Goal: Task Accomplishment & Management: Manage account settings

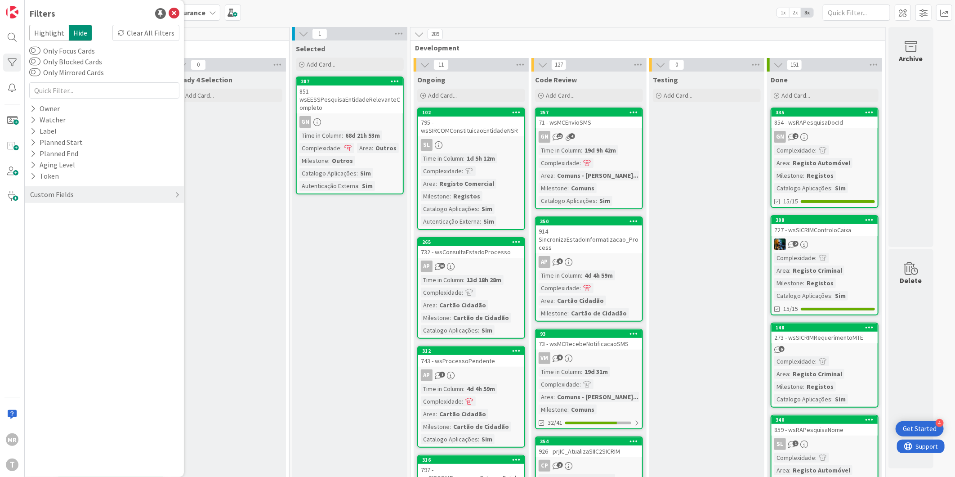
click at [31, 193] on div "Custom Fields" at bounding box center [51, 194] width 45 height 11
click at [31, 134] on icon at bounding box center [33, 131] width 6 height 8
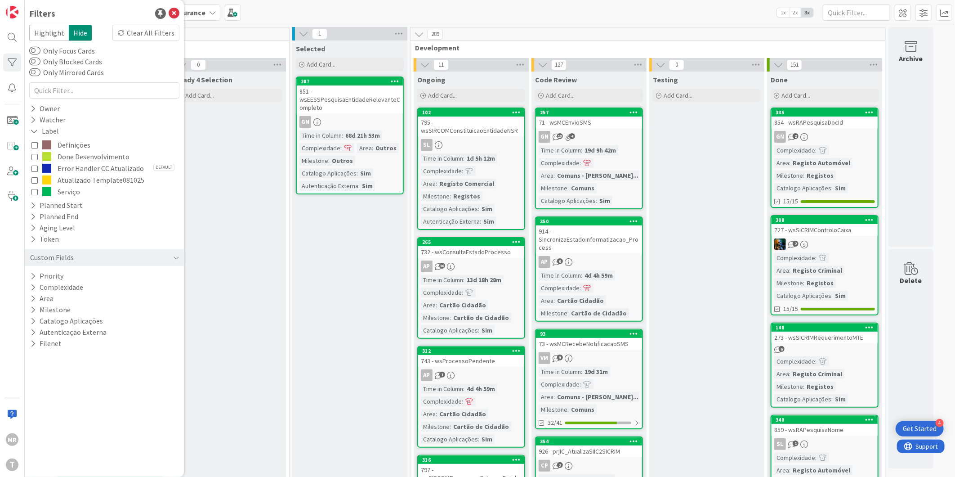
click at [80, 156] on span "Done Desenvolvimento" at bounding box center [94, 157] width 72 height 12
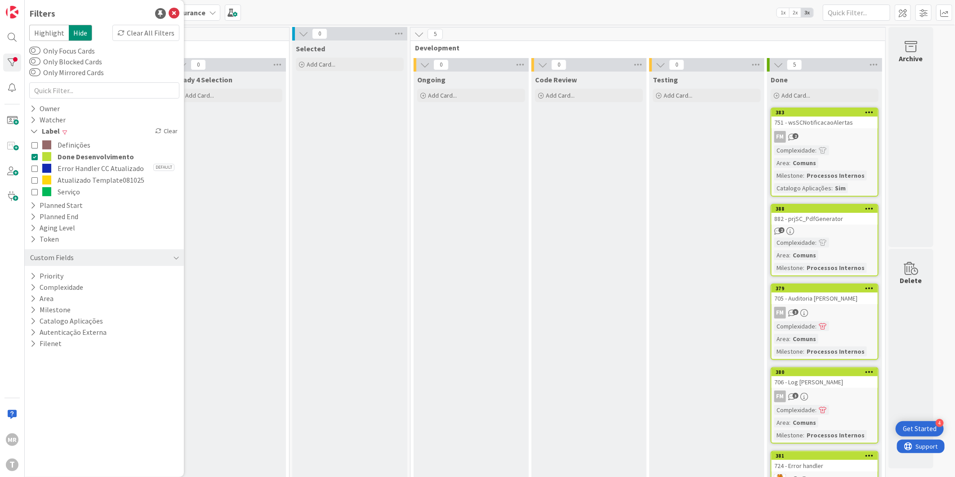
click at [80, 156] on span "Done Desenvolvimento" at bounding box center [96, 157] width 76 height 12
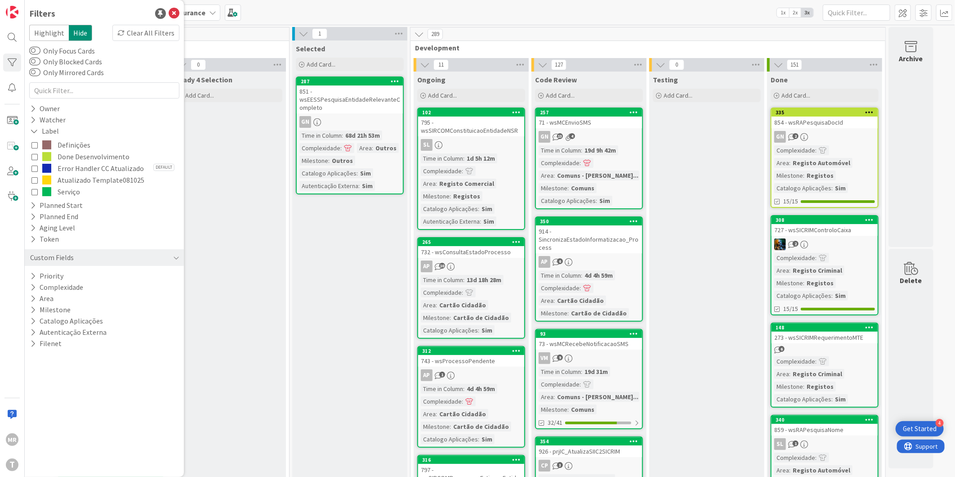
click at [66, 155] on span "Done Desenvolvimento" at bounding box center [94, 157] width 72 height 12
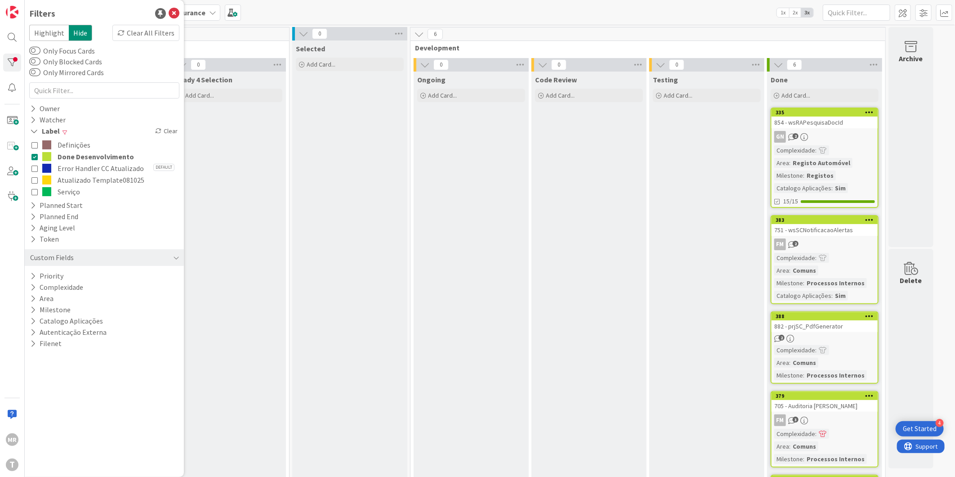
click at [31, 153] on div "Definições Done Desenvolvimento Error Handler CC Atualizado Default Atualizado …" at bounding box center [104, 168] width 150 height 63
click at [28, 154] on div "Filters Highlight Hide Clear All Filters Only Focus Cards Only Blocked Cards On…" at bounding box center [104, 238] width 159 height 477
click at [29, 124] on div "Watcher" at bounding box center [47, 119] width 37 height 11
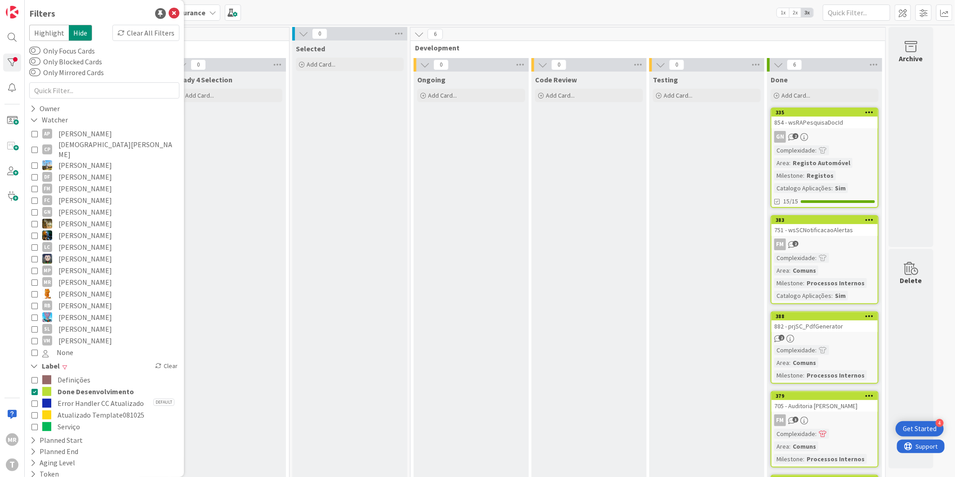
click at [74, 144] on span "[DEMOGRAPHIC_DATA][PERSON_NAME]" at bounding box center [117, 149] width 119 height 20
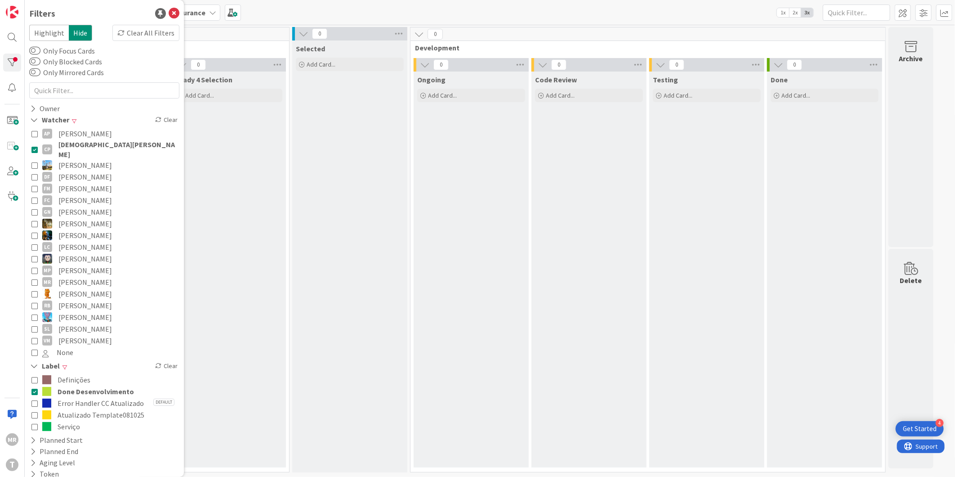
click at [75, 385] on span "Done Desenvolvimento" at bounding box center [96, 391] width 76 height 12
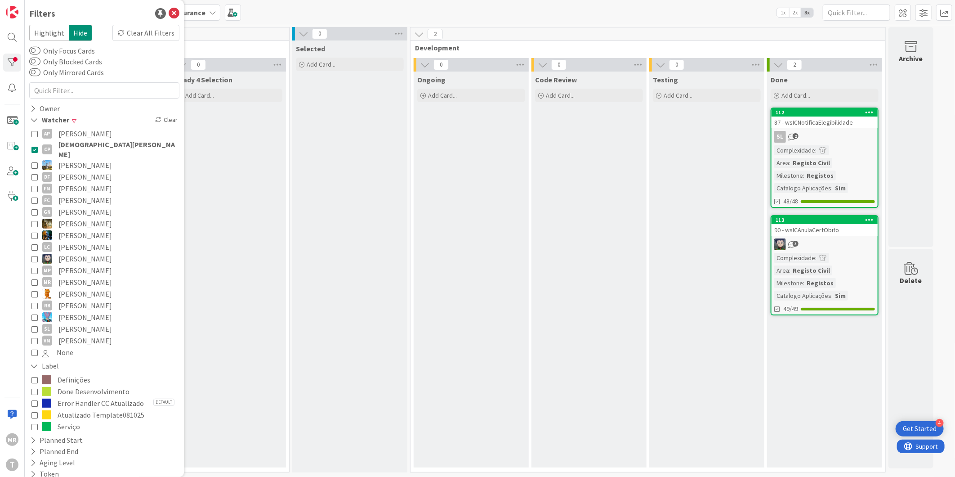
click at [94, 145] on span "[DEMOGRAPHIC_DATA][PERSON_NAME]" at bounding box center [117, 149] width 119 height 20
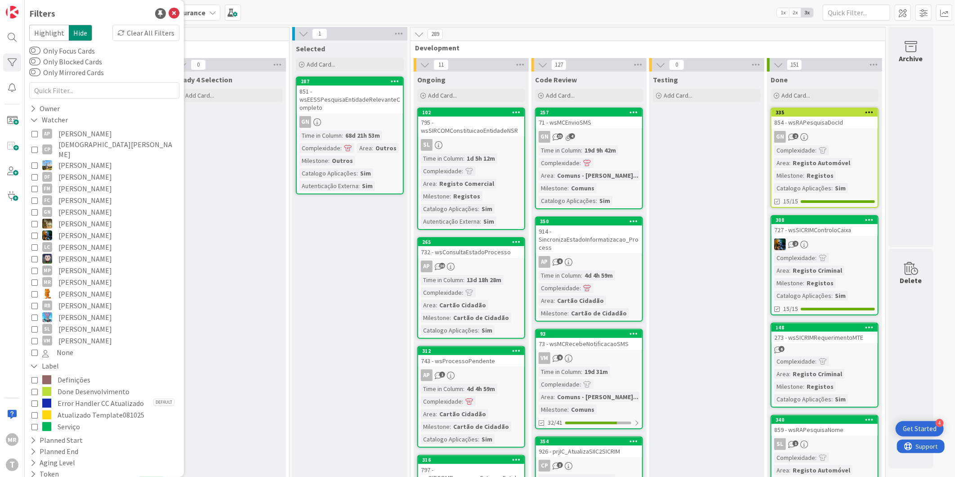
click at [92, 385] on span "Done Desenvolvimento" at bounding box center [94, 391] width 72 height 12
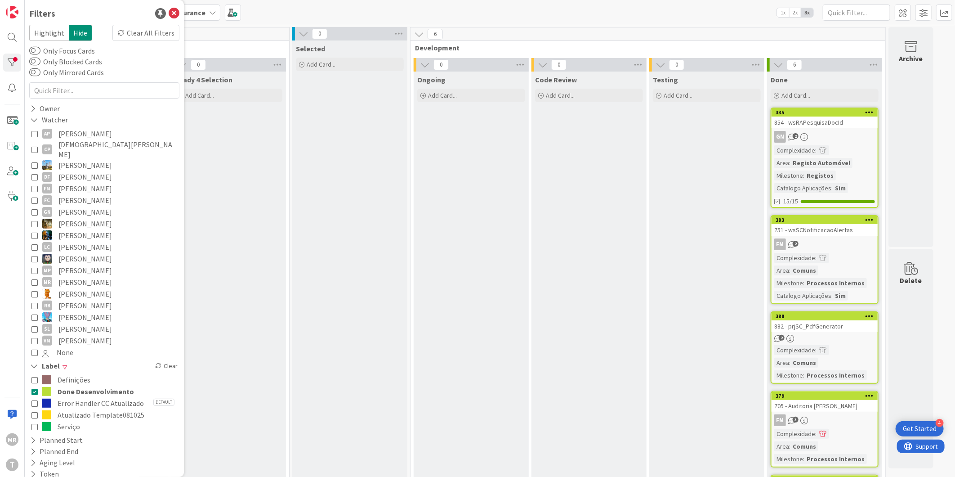
click at [92, 385] on span "Done Desenvolvimento" at bounding box center [96, 391] width 76 height 12
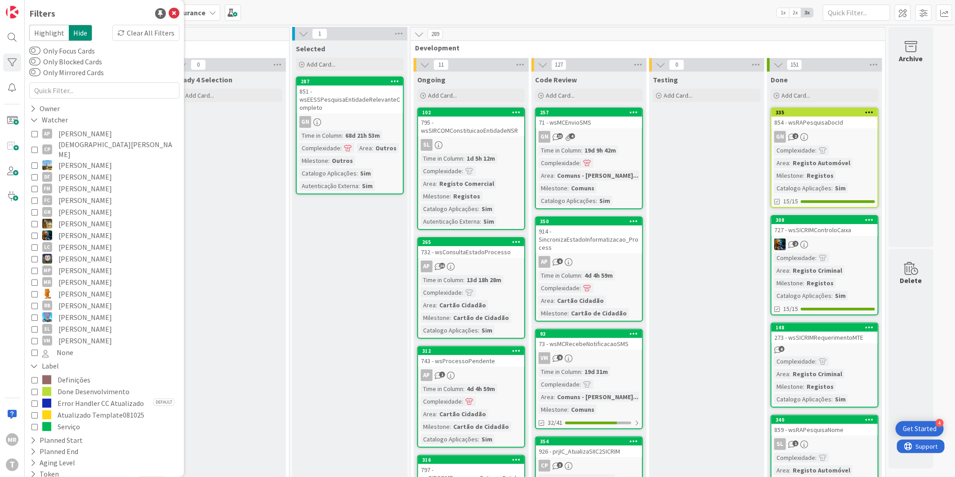
click at [84, 385] on span "Done Desenvolvimento" at bounding box center [94, 391] width 72 height 12
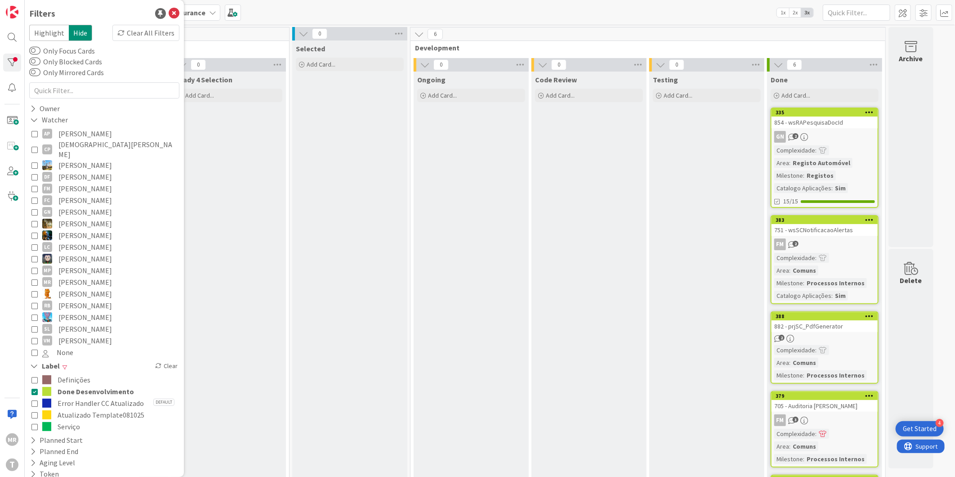
click at [84, 385] on span "Done Desenvolvimento" at bounding box center [96, 391] width 76 height 12
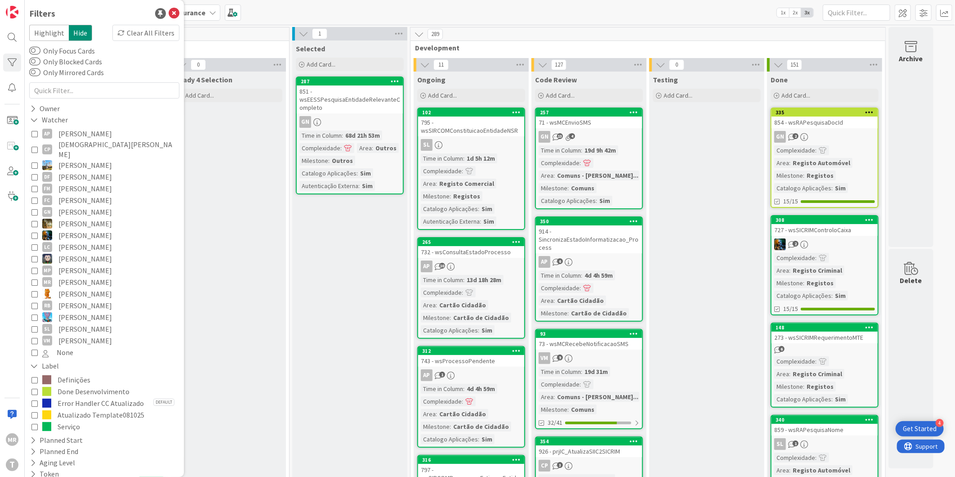
click at [73, 145] on span "[DEMOGRAPHIC_DATA][PERSON_NAME]" at bounding box center [117, 149] width 119 height 20
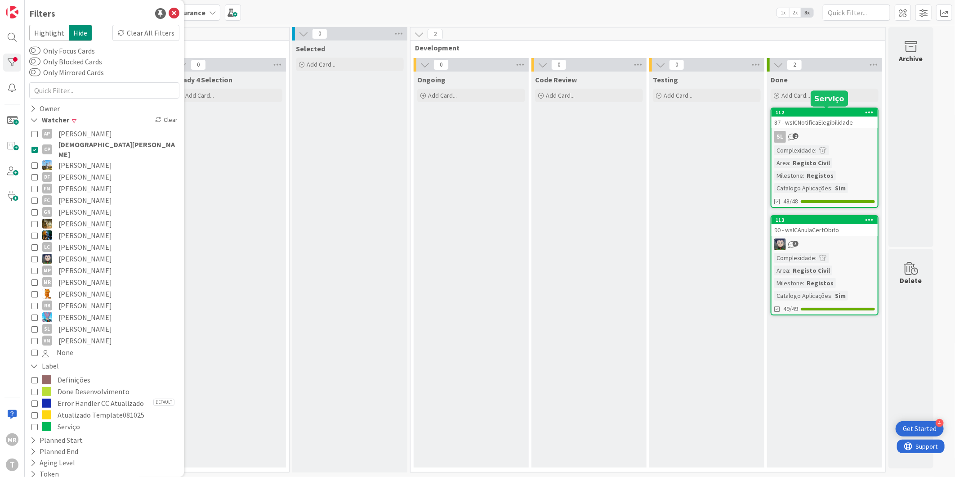
click at [822, 110] on div "112" at bounding box center [827, 112] width 102 height 6
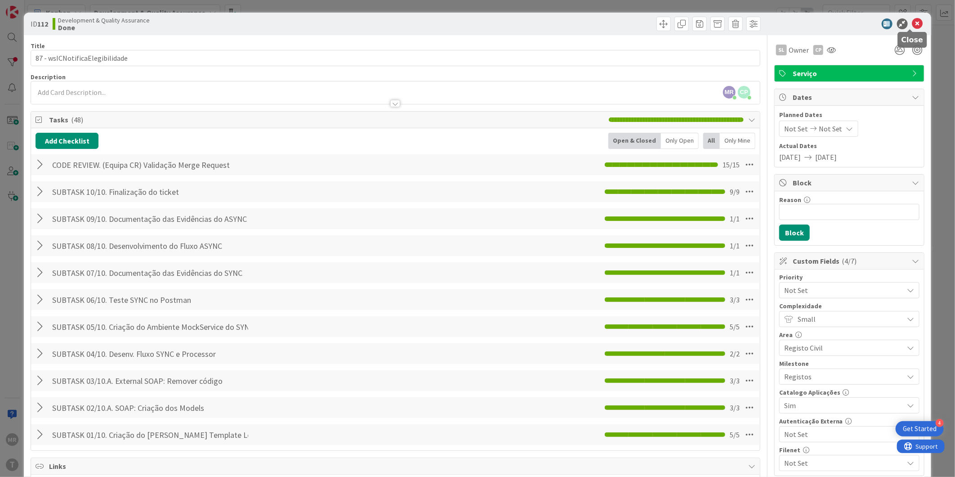
click at [912, 23] on icon at bounding box center [917, 23] width 11 height 11
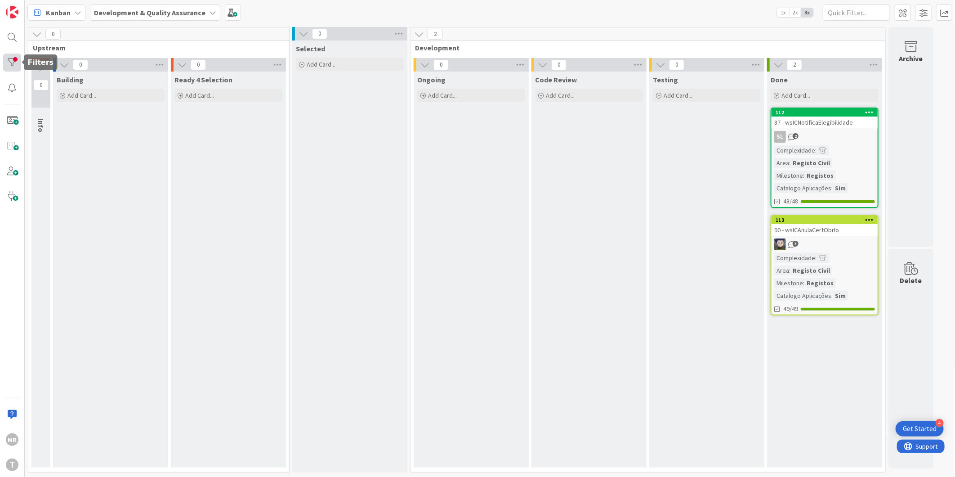
click at [12, 68] on div at bounding box center [12, 63] width 18 height 18
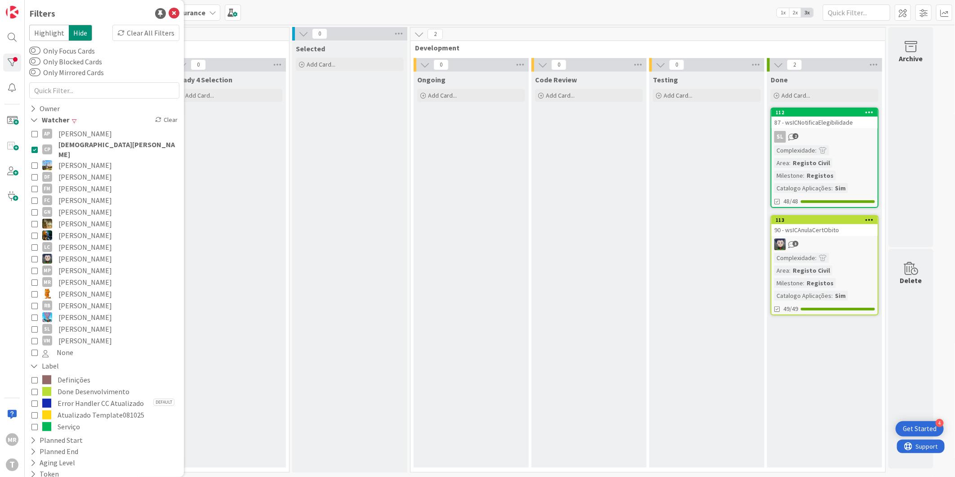
click at [81, 385] on span "Done Desenvolvimento" at bounding box center [94, 391] width 72 height 12
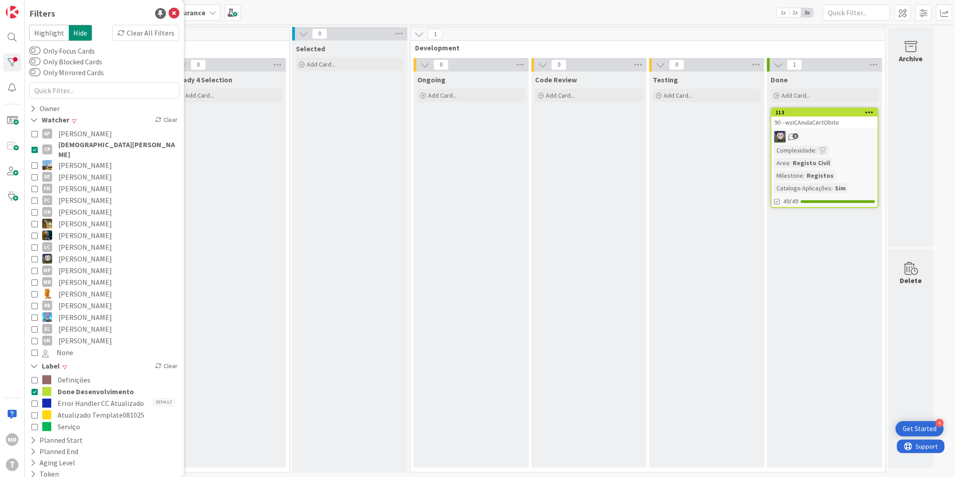
click at [94, 144] on span "[DEMOGRAPHIC_DATA][PERSON_NAME]" at bounding box center [117, 149] width 119 height 20
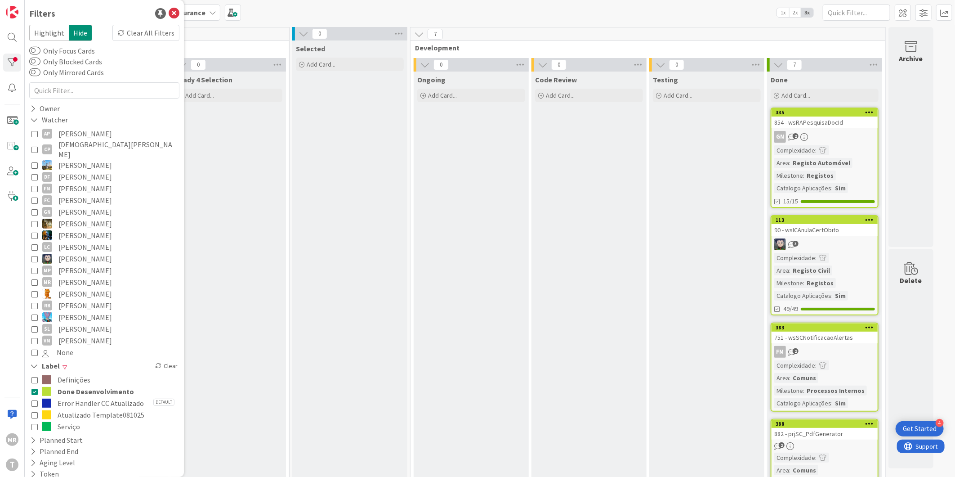
click at [710, 280] on div "Testing Add Card..." at bounding box center [706, 410] width 115 height 678
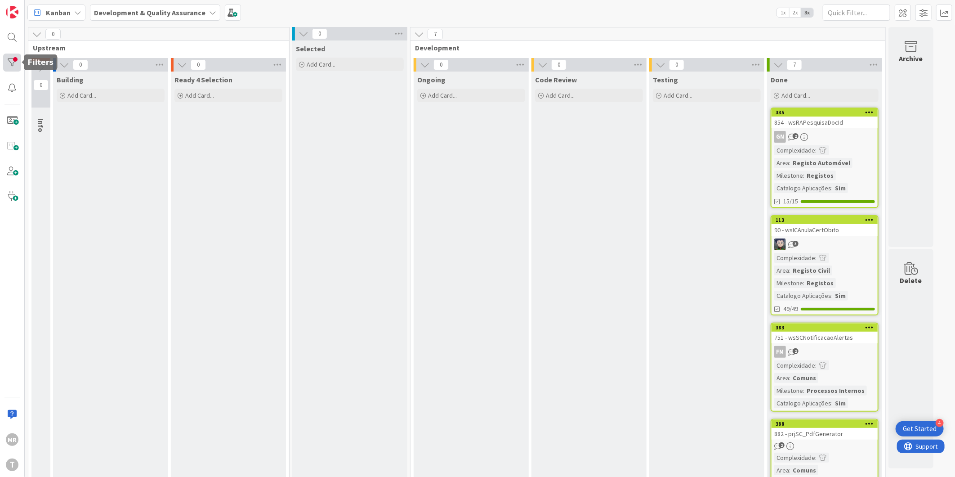
click at [16, 59] on div at bounding box center [12, 63] width 18 height 18
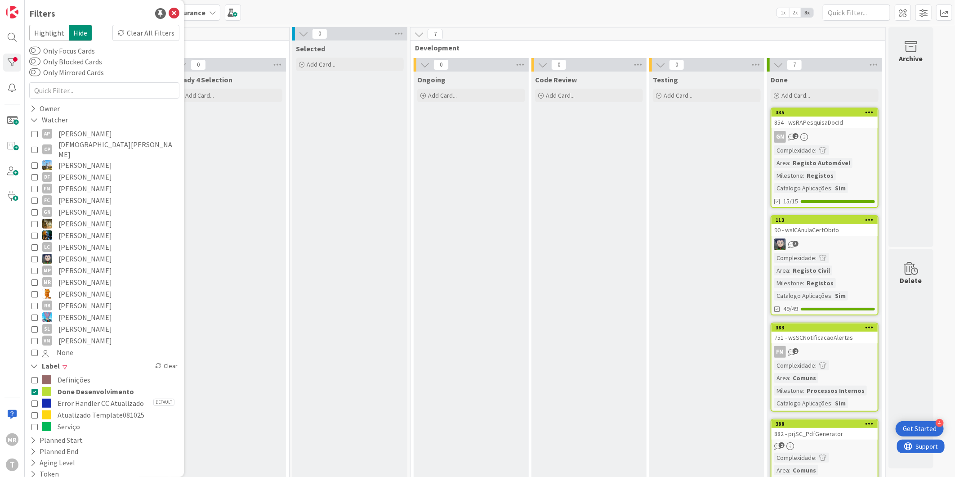
click at [78, 385] on span "Done Desenvolvimento" at bounding box center [96, 391] width 76 height 12
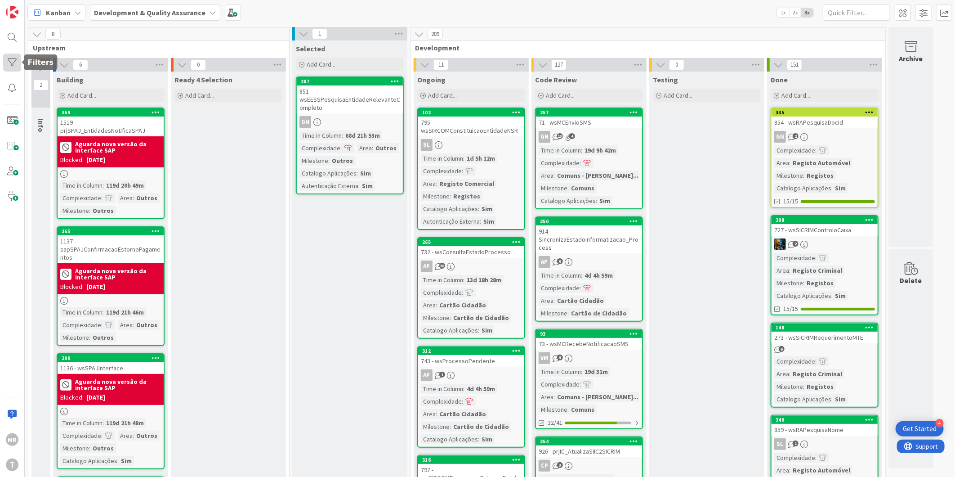
click at [16, 59] on div at bounding box center [12, 63] width 18 height 18
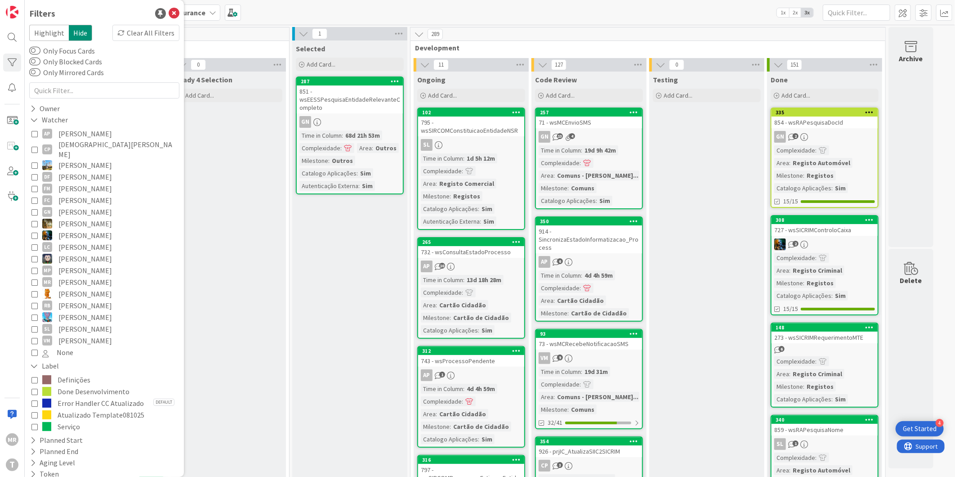
click at [92, 387] on span "Done Desenvolvimento" at bounding box center [94, 391] width 72 height 12
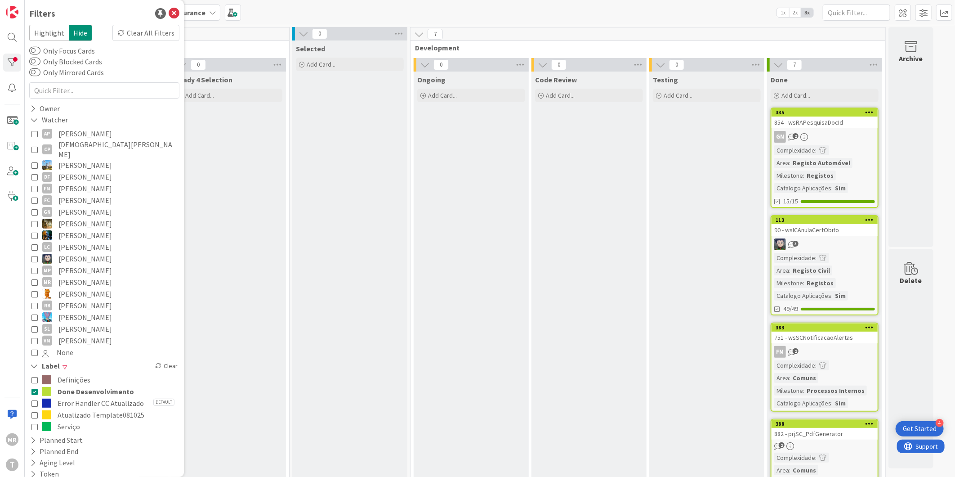
click at [93, 386] on span "Done Desenvolvimento" at bounding box center [96, 391] width 76 height 12
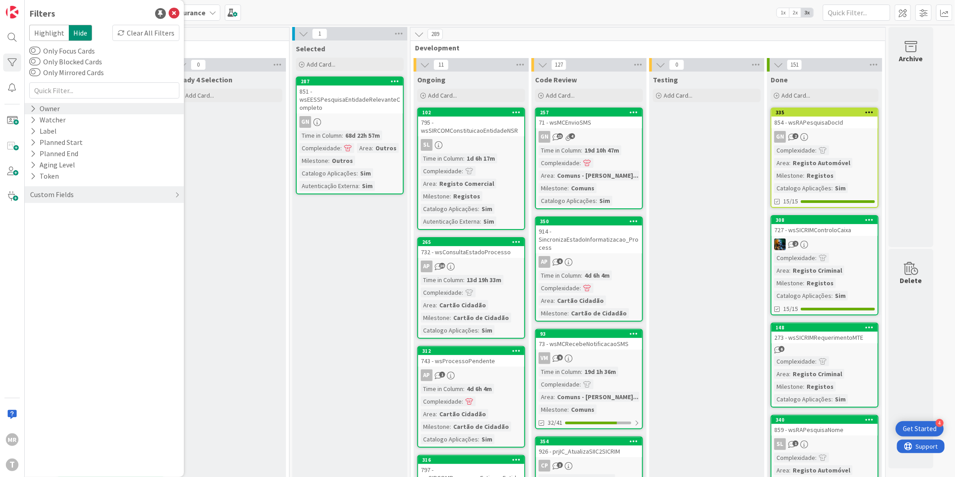
click at [46, 110] on div "Owner" at bounding box center [44, 108] width 31 height 11
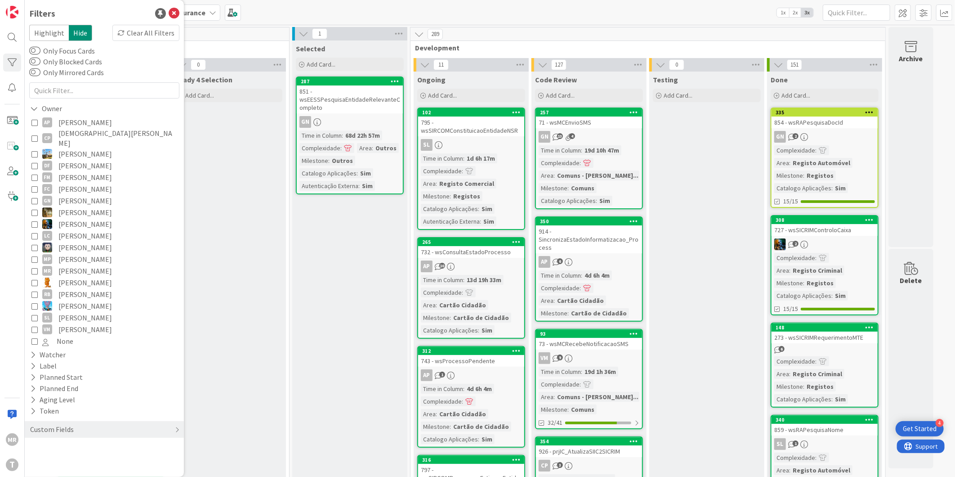
click at [79, 241] on span "[PERSON_NAME]" at bounding box center [85, 247] width 54 height 12
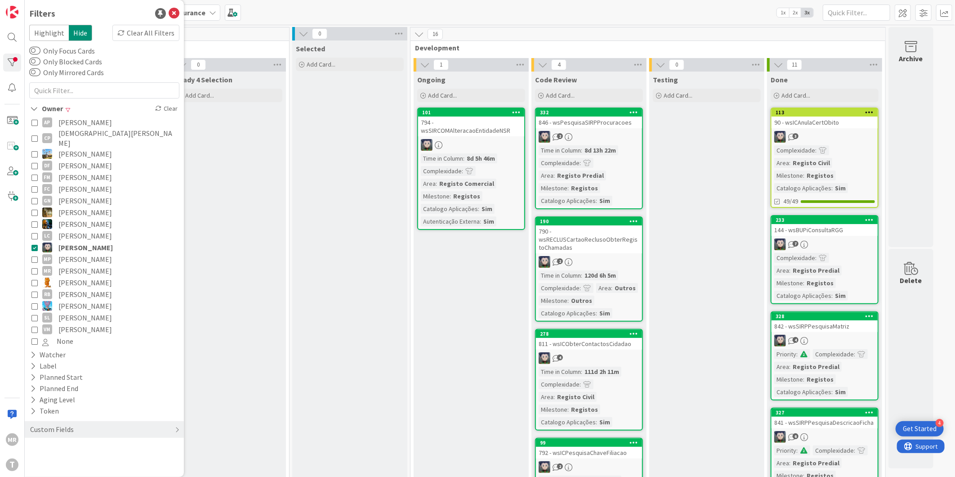
click at [36, 244] on icon at bounding box center [34, 247] width 6 height 6
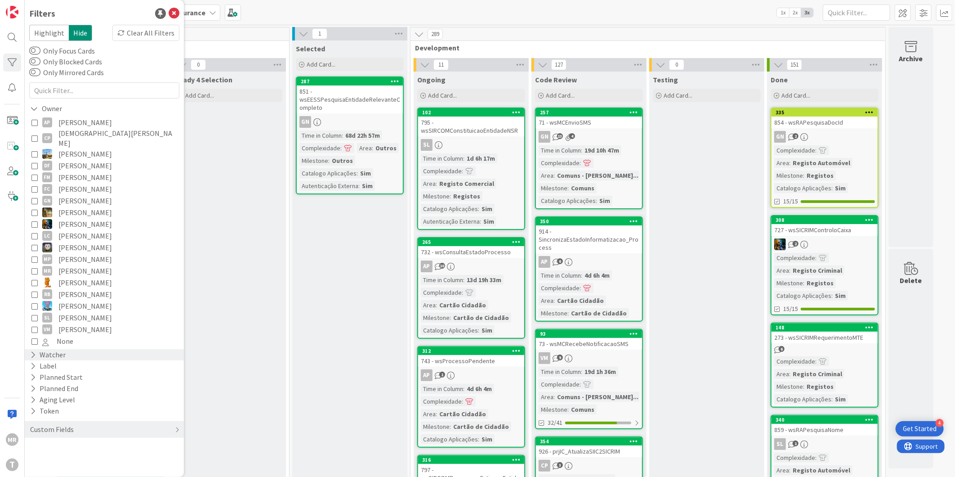
click at [31, 351] on icon at bounding box center [33, 355] width 6 height 8
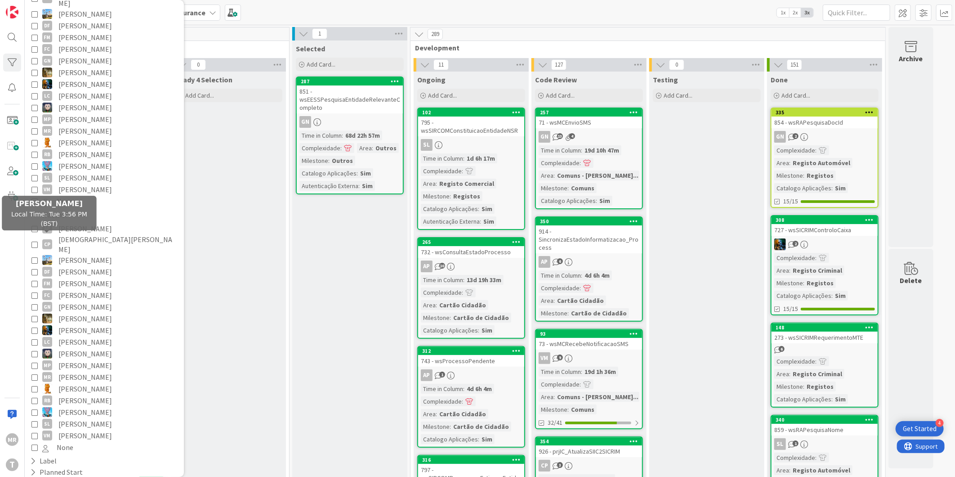
scroll to position [150, 0]
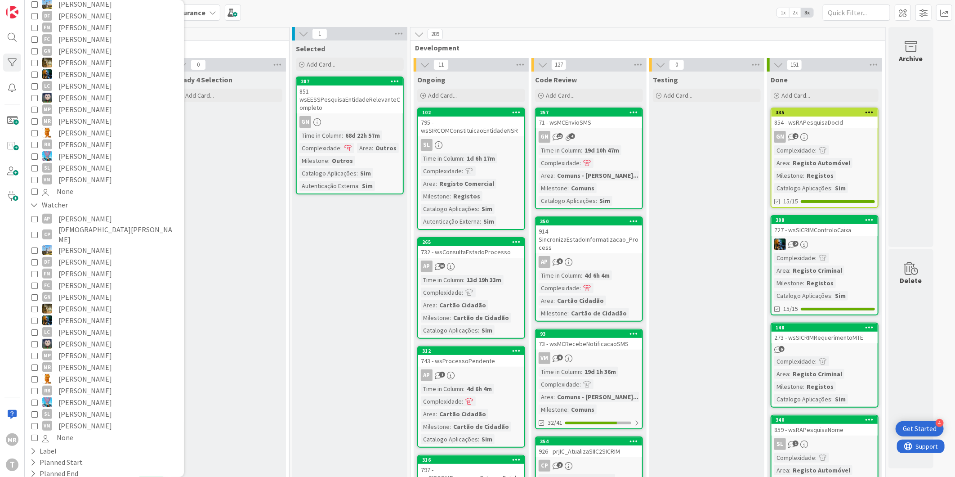
click at [75, 338] on span "[PERSON_NAME]" at bounding box center [85, 344] width 54 height 12
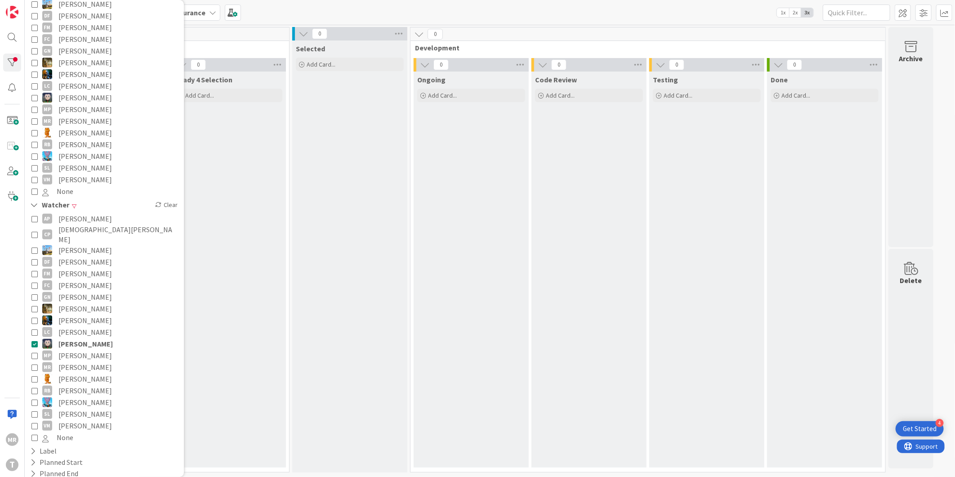
click at [76, 338] on span "[PERSON_NAME]" at bounding box center [85, 344] width 54 height 12
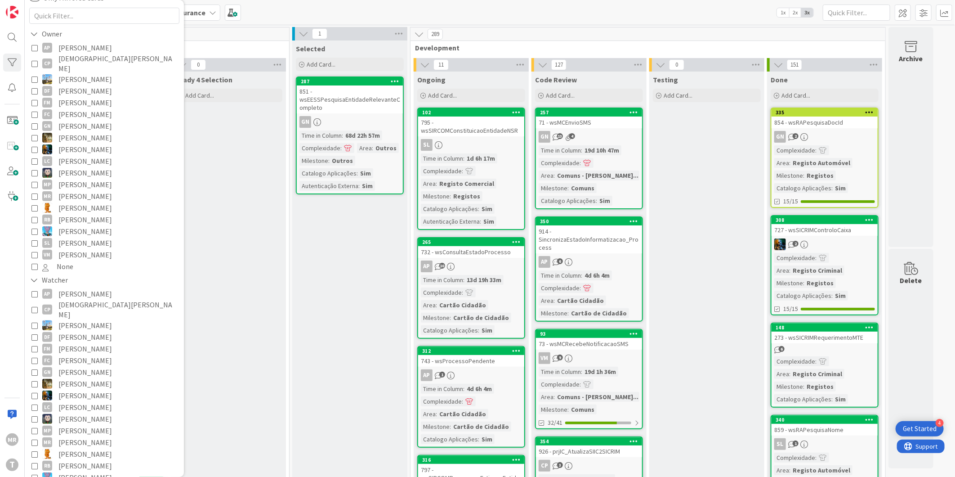
scroll to position [0, 0]
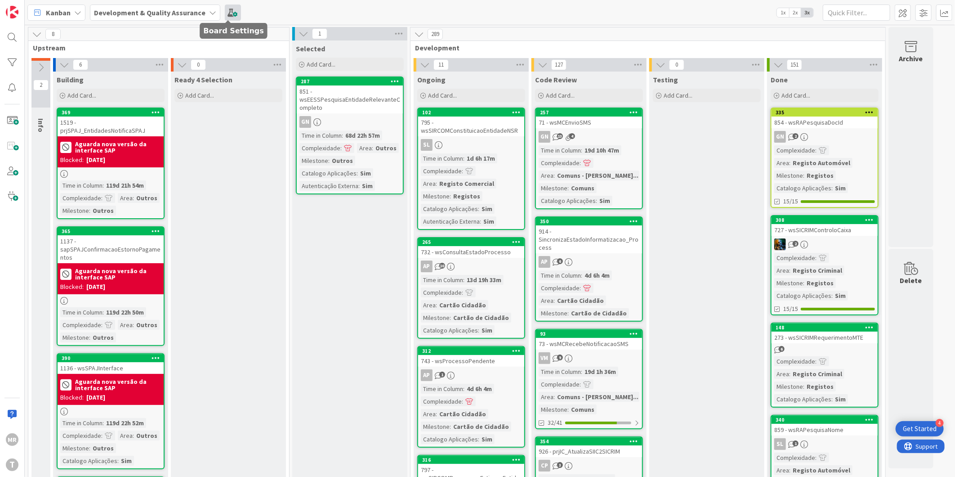
click at [225, 14] on span at bounding box center [233, 12] width 16 height 16
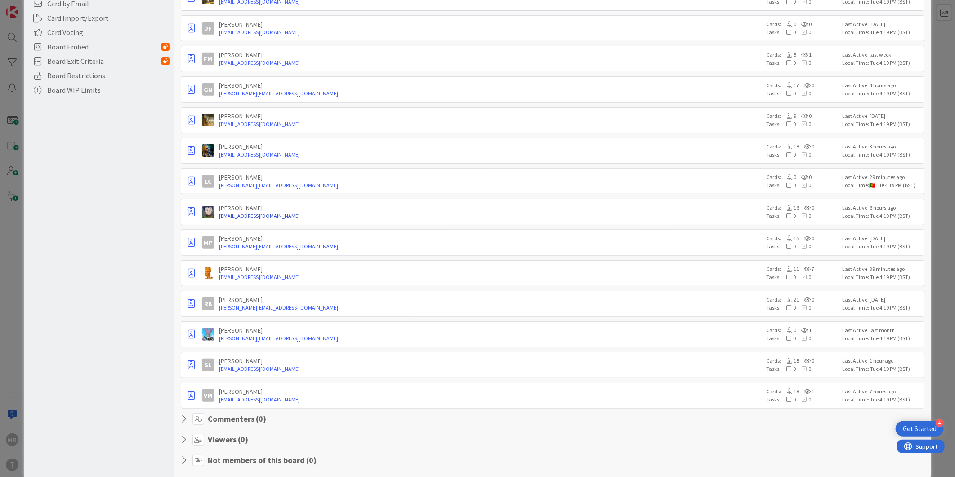
scroll to position [267, 0]
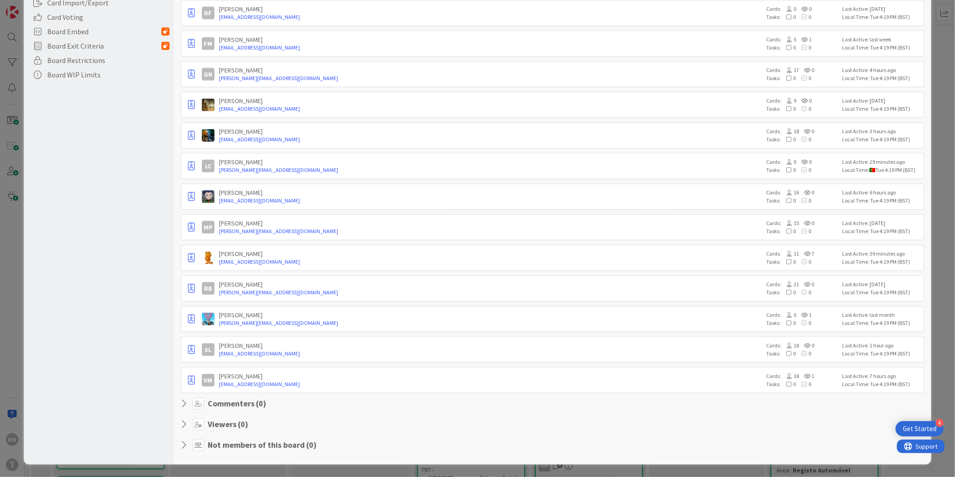
click at [181, 419] on div "Viewers ( 0 )" at bounding box center [553, 424] width 744 height 12
click at [182, 440] on icon at bounding box center [187, 444] width 12 height 9
click at [181, 422] on icon at bounding box center [187, 424] width 12 height 9
click at [181, 405] on icon at bounding box center [187, 403] width 12 height 9
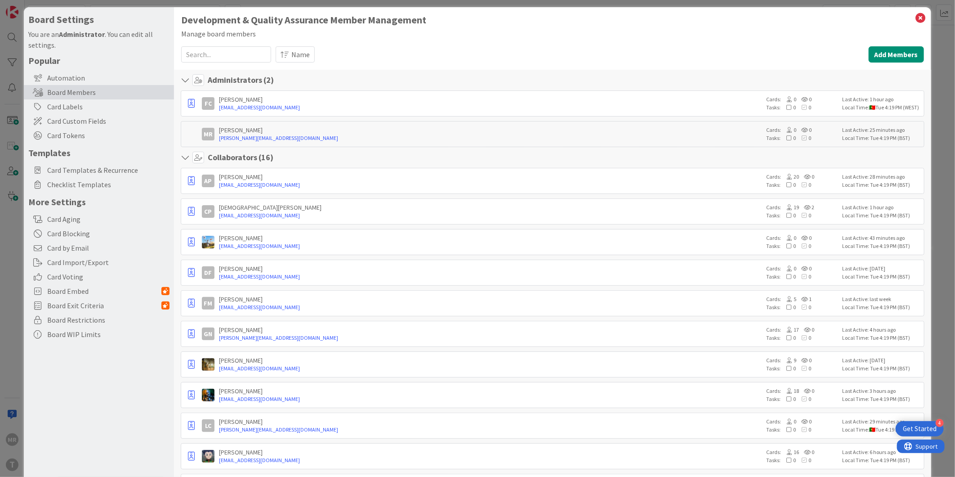
scroll to position [0, 0]
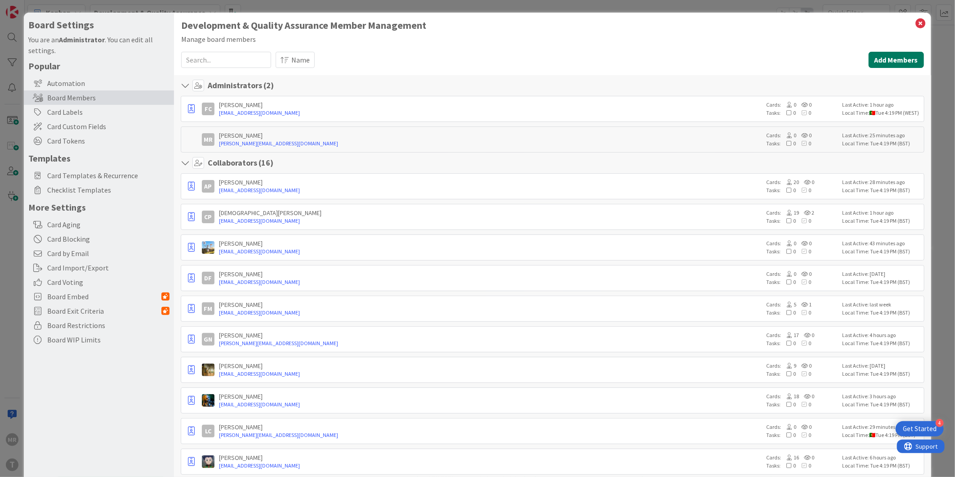
click at [882, 60] on button "Add Members" at bounding box center [896, 60] width 55 height 16
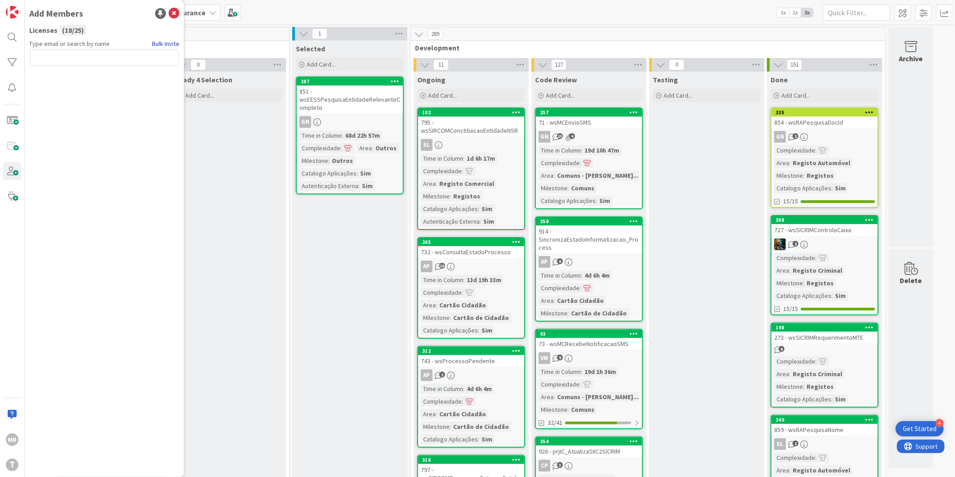
click at [161, 43] on link "Bulk Invite" at bounding box center [165, 43] width 27 height 9
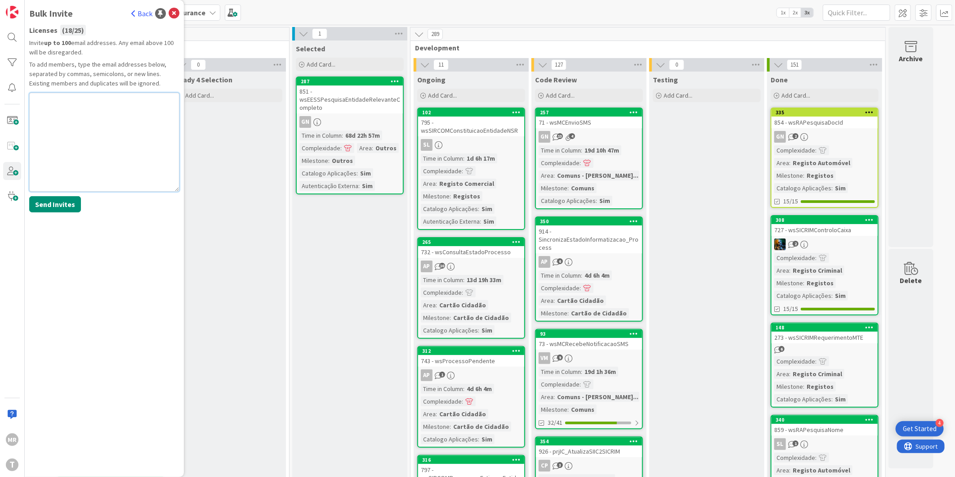
click at [84, 130] on textarea at bounding box center [104, 142] width 150 height 99
paste textarea "Madelina.A.Sibumbe@timestamp.pt"
type textarea "Madelina.A.Sibumbe@timestamp.pt"
click at [45, 208] on button "Send Invites" at bounding box center [55, 204] width 52 height 16
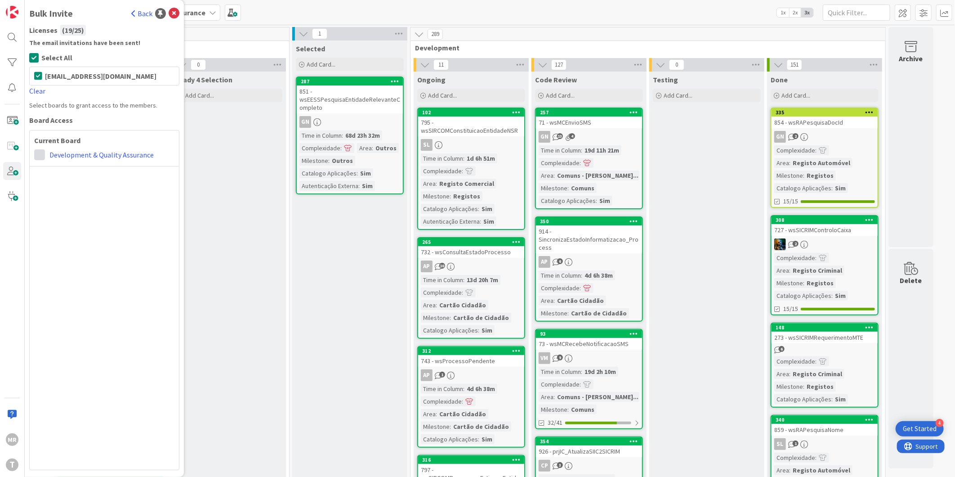
click at [41, 153] on span at bounding box center [39, 154] width 11 height 11
click at [79, 193] on span "Collaborator" at bounding box center [98, 189] width 68 height 13
click at [99, 154] on link "Development & Quality Assurance" at bounding box center [101, 154] width 104 height 11
click at [144, 10] on link "Back" at bounding box center [141, 13] width 21 height 11
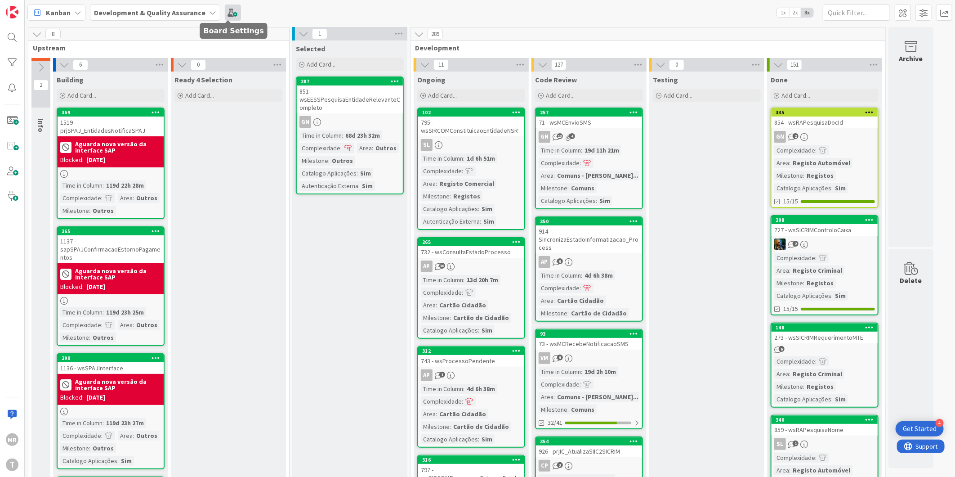
click at [227, 17] on span at bounding box center [233, 12] width 16 height 16
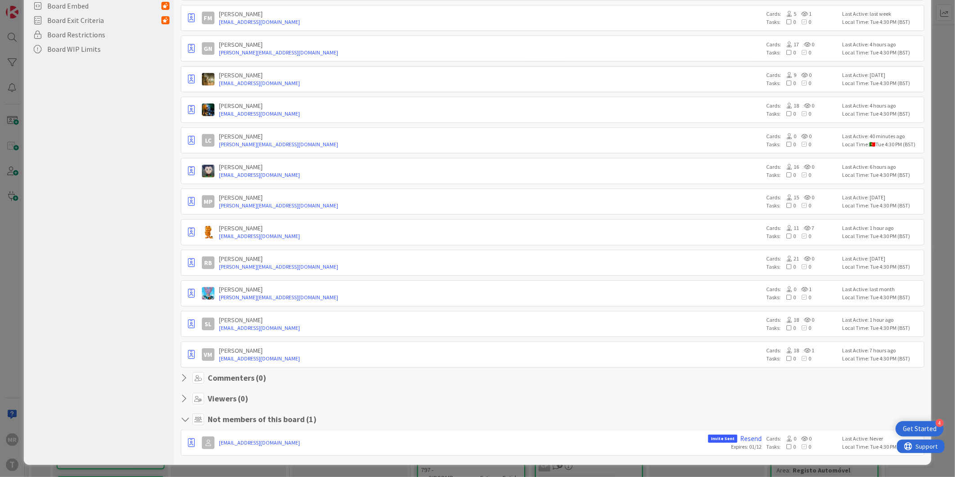
scroll to position [293, 0]
drag, startPoint x: 742, startPoint y: 406, endPoint x: 639, endPoint y: 401, distance: 102.7
click at [639, 401] on section "Viewers ( 0 )" at bounding box center [553, 400] width 744 height 16
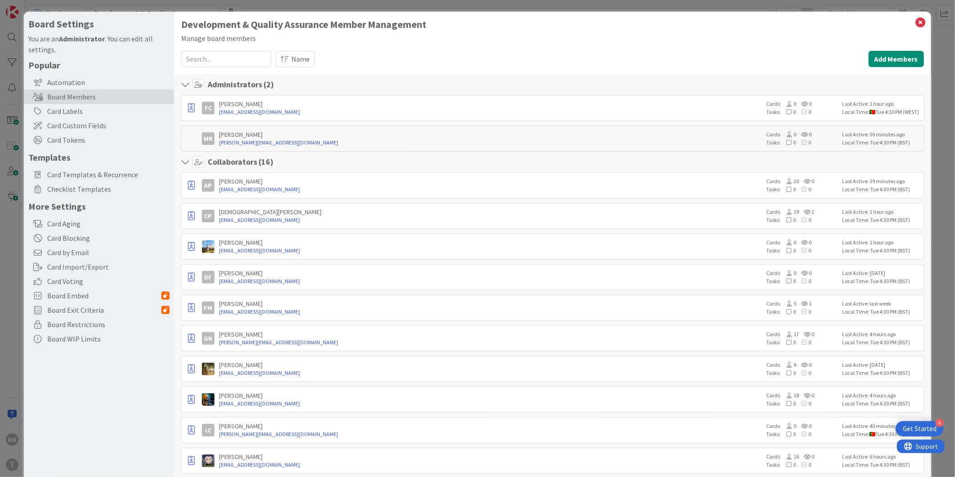
scroll to position [0, 0]
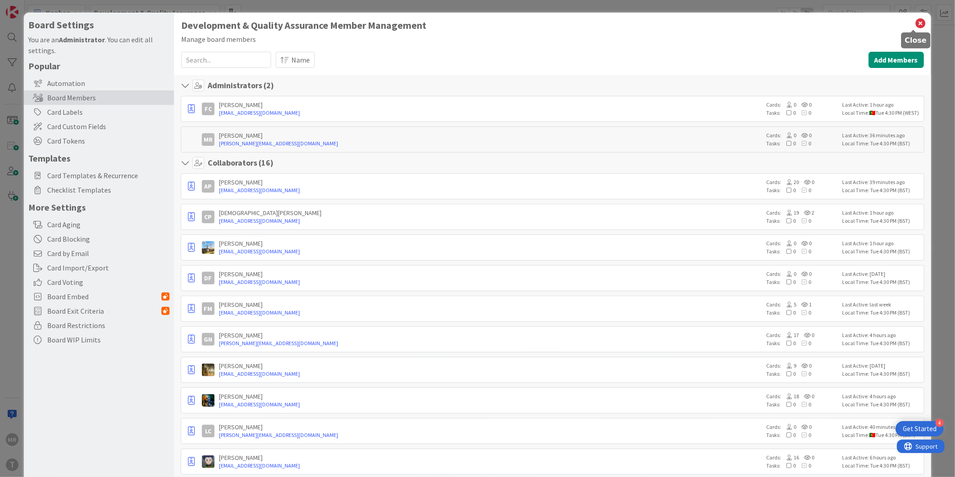
click at [916, 22] on icon at bounding box center [921, 23] width 12 height 13
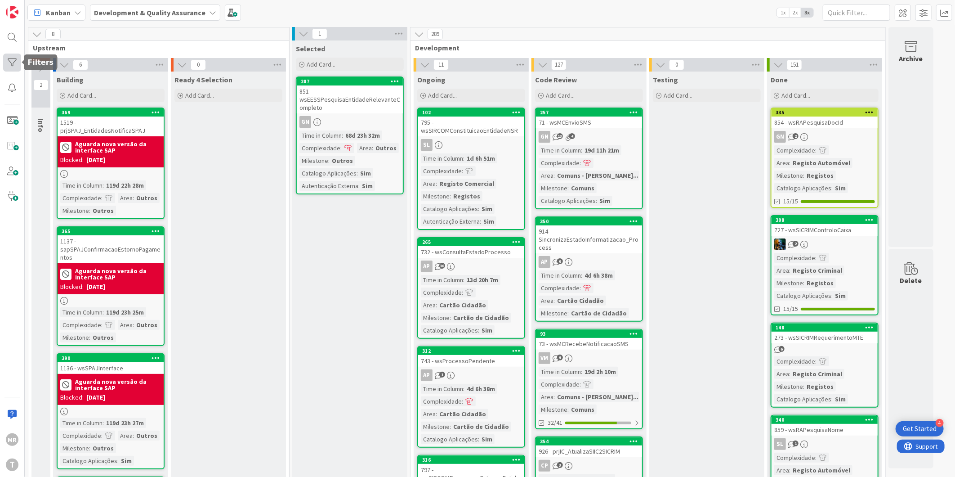
click at [16, 65] on div at bounding box center [12, 63] width 18 height 18
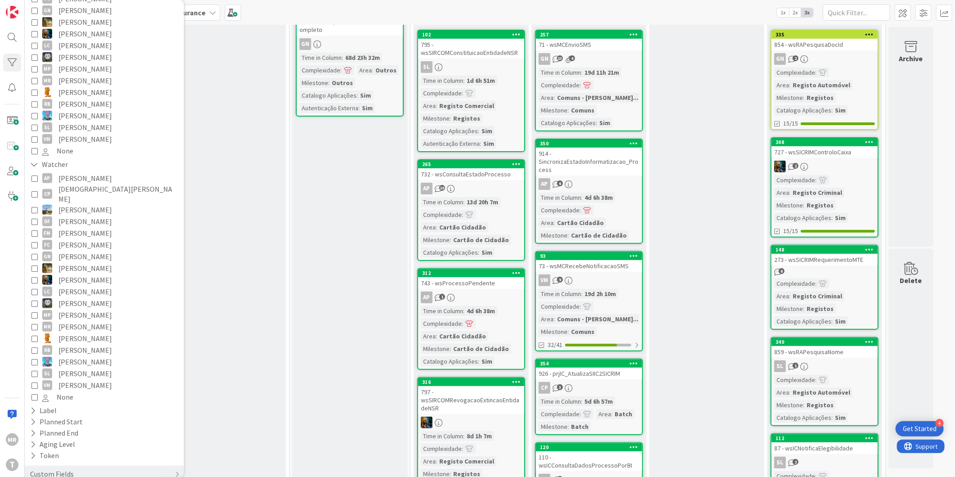
scroll to position [100, 0]
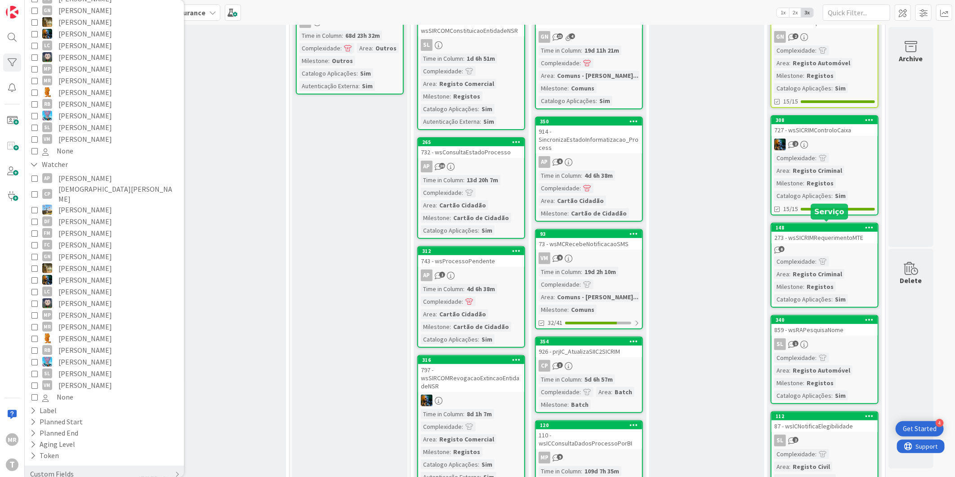
click at [833, 226] on div "148" at bounding box center [827, 227] width 102 height 6
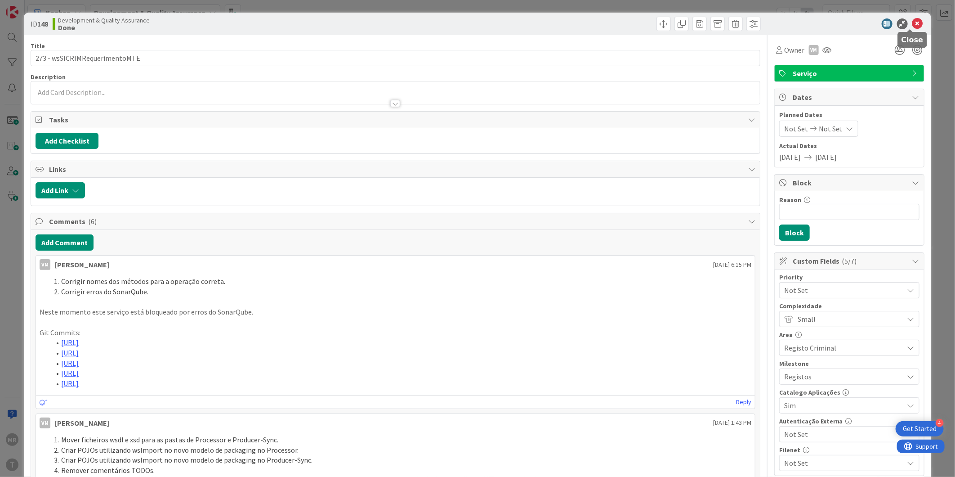
click at [912, 24] on icon at bounding box center [917, 23] width 11 height 11
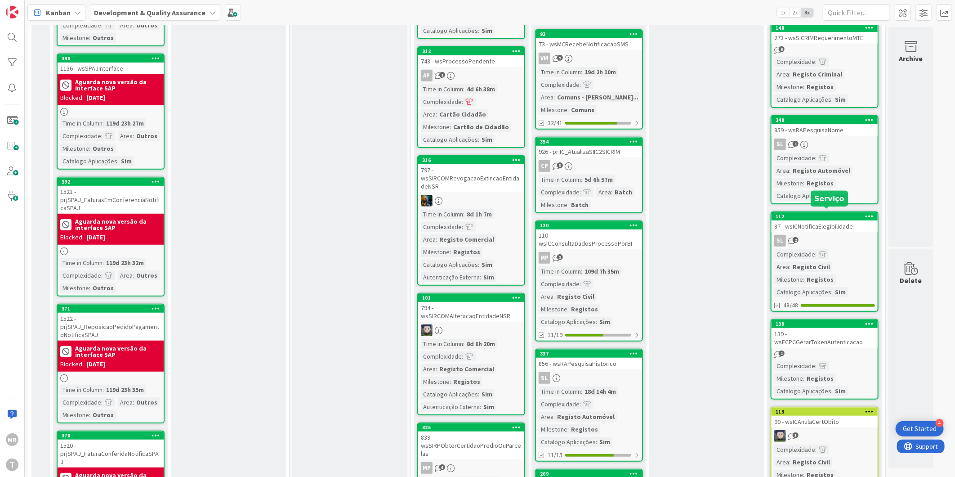
click at [819, 213] on div "112" at bounding box center [827, 216] width 102 height 6
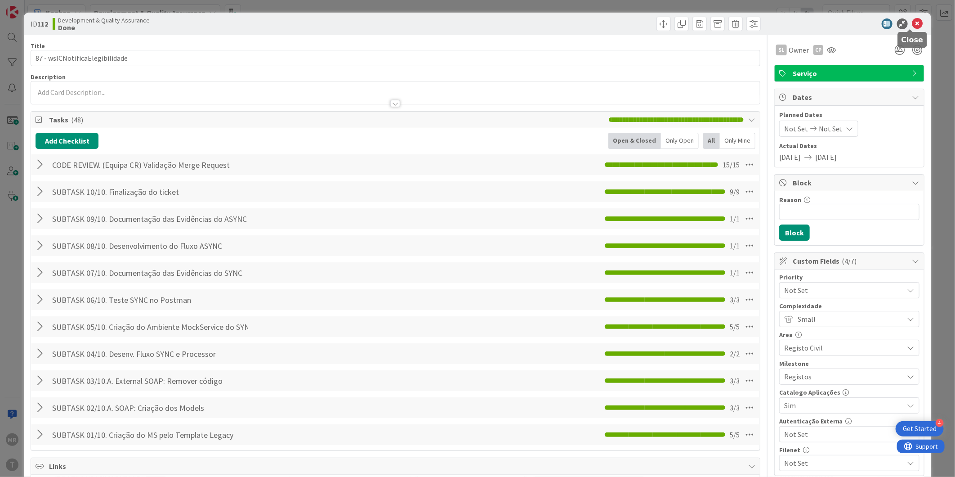
click at [912, 19] on icon at bounding box center [917, 23] width 11 height 11
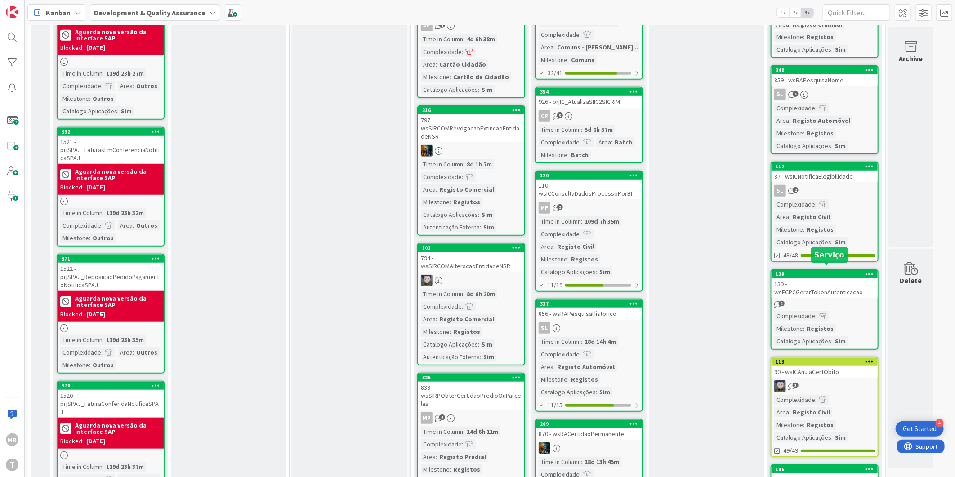
click at [835, 271] on div "139" at bounding box center [827, 274] width 102 height 6
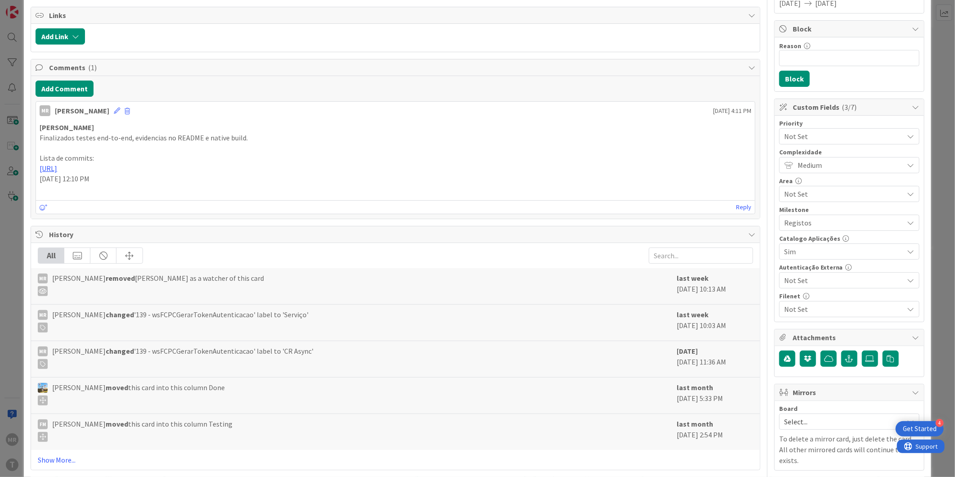
scroll to position [200, 0]
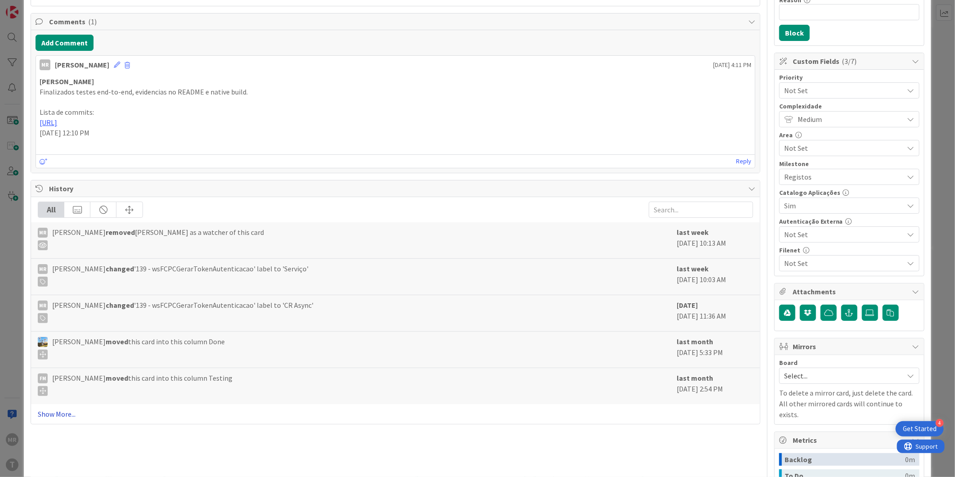
click at [62, 417] on link "Show More..." at bounding box center [395, 413] width 715 height 11
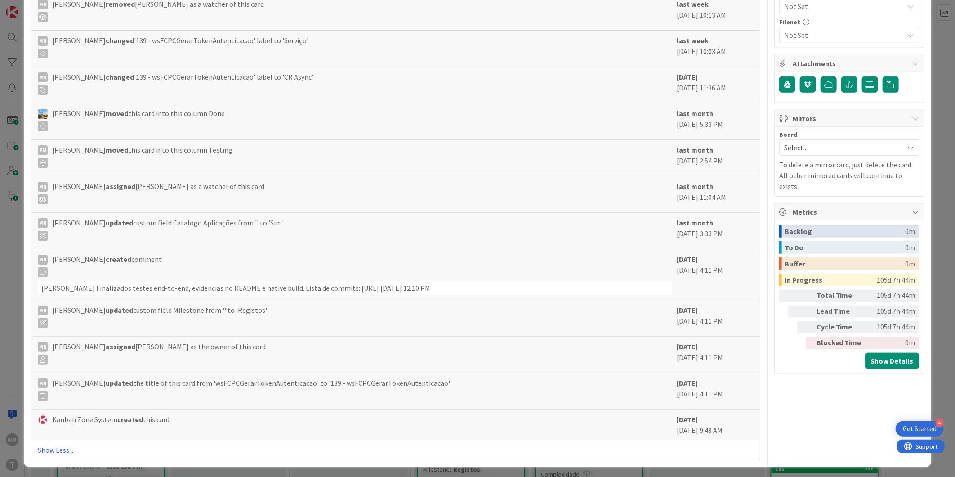
scroll to position [442, 0]
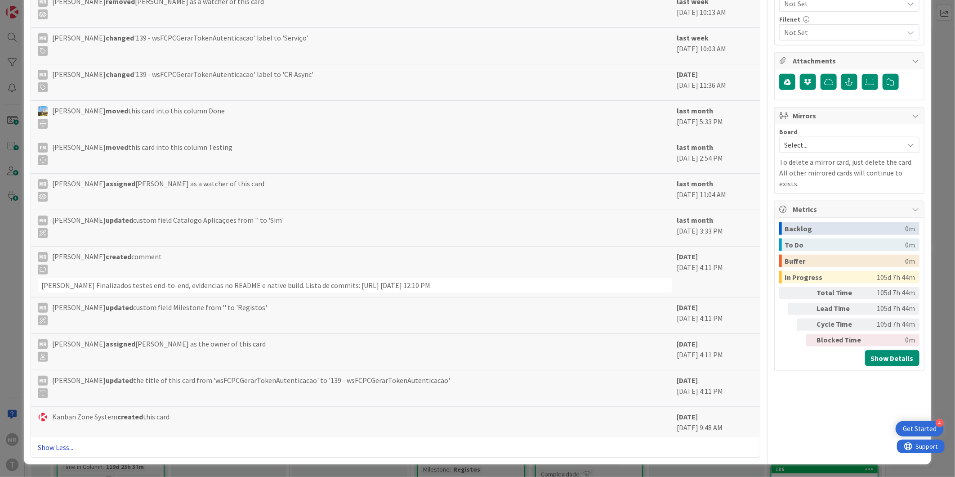
click at [58, 450] on link "Show Less..." at bounding box center [395, 447] width 715 height 11
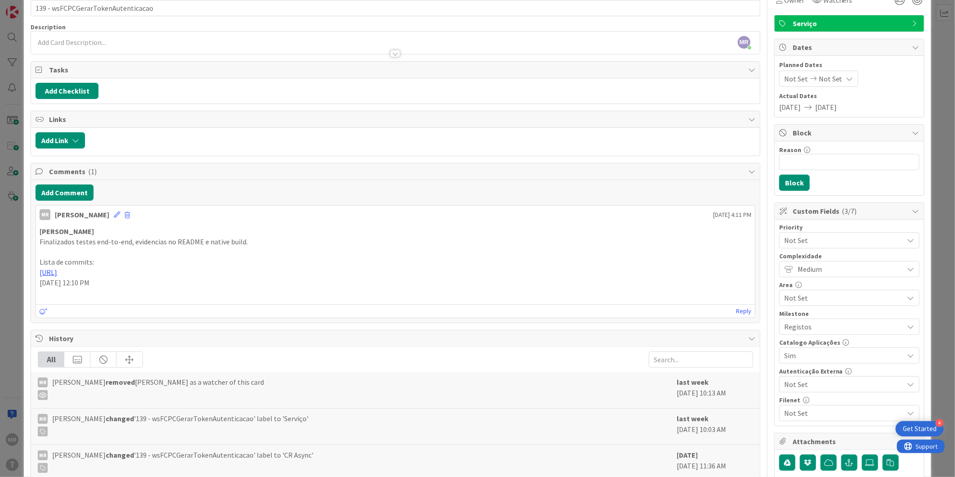
scroll to position [0, 0]
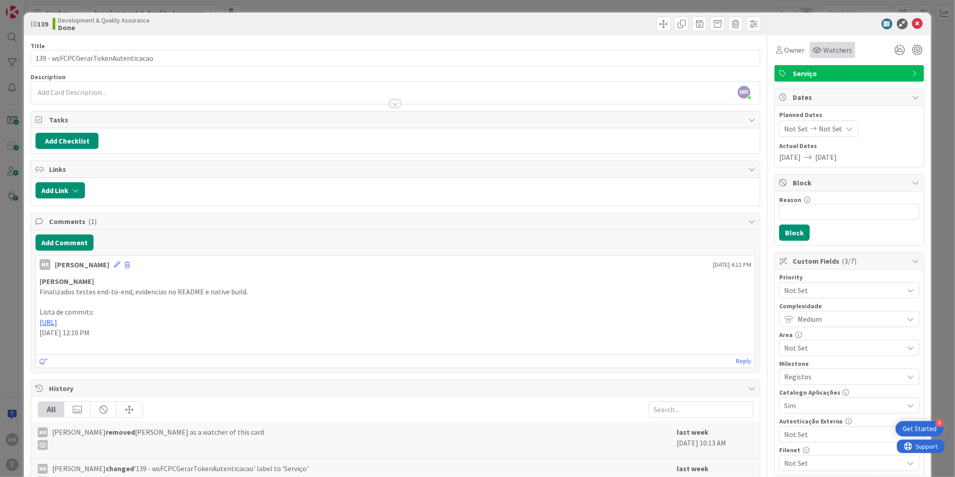
click at [835, 50] on span "Watchers" at bounding box center [837, 50] width 29 height 11
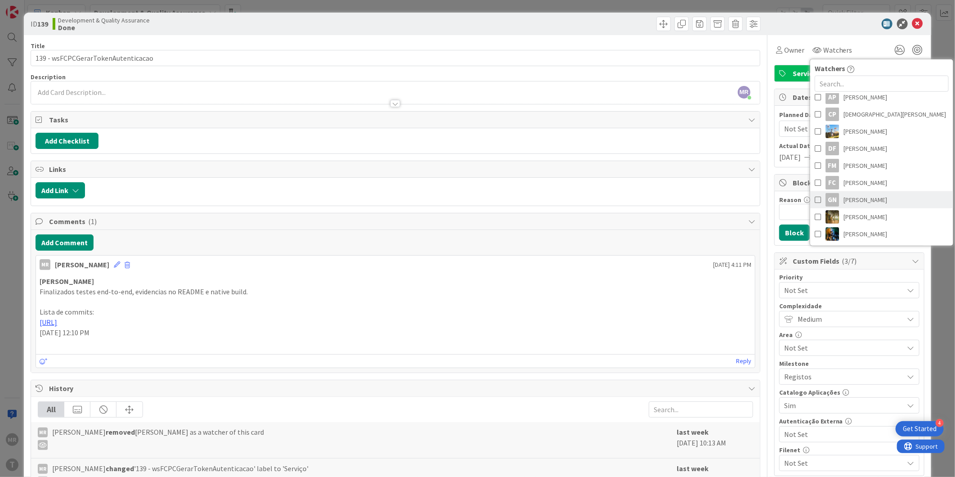
scroll to position [100, 0]
click at [855, 222] on span "[PERSON_NAME]" at bounding box center [866, 217] width 44 height 13
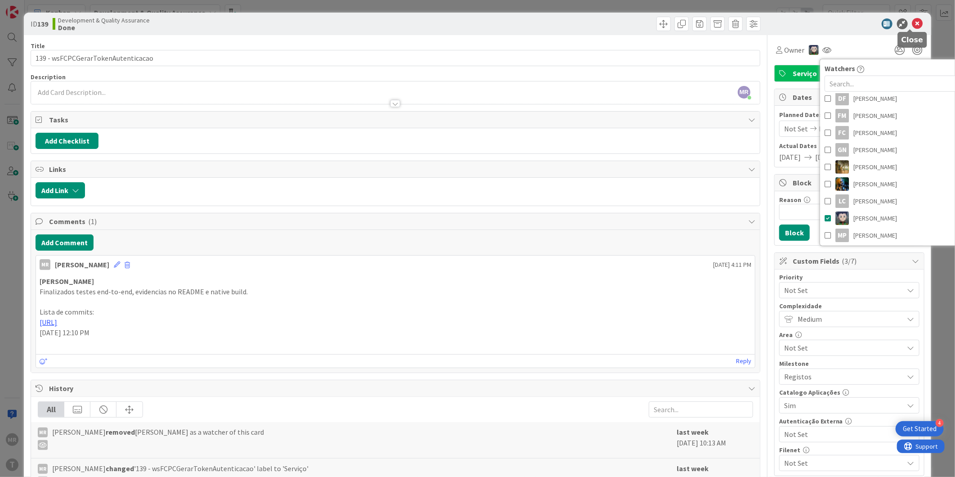
click at [912, 19] on icon at bounding box center [917, 23] width 11 height 11
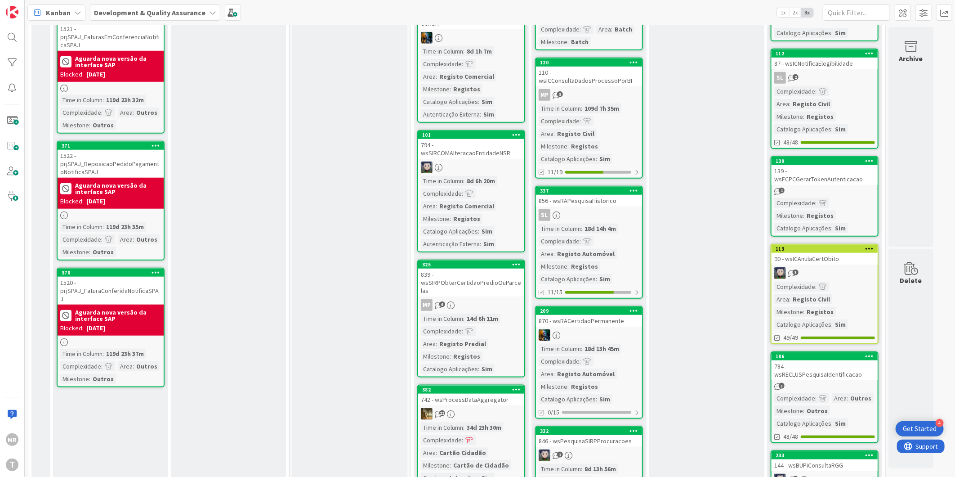
scroll to position [500, 0]
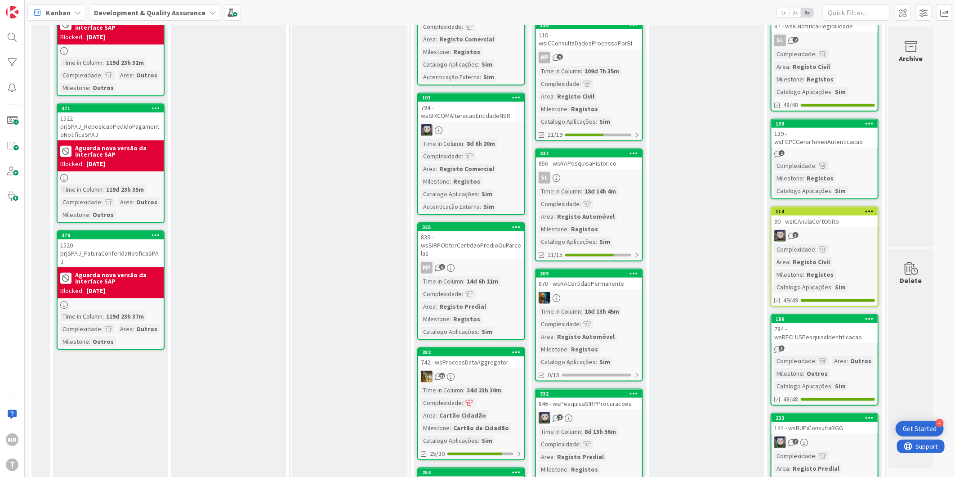
click at [831, 315] on div "186" at bounding box center [825, 319] width 106 height 8
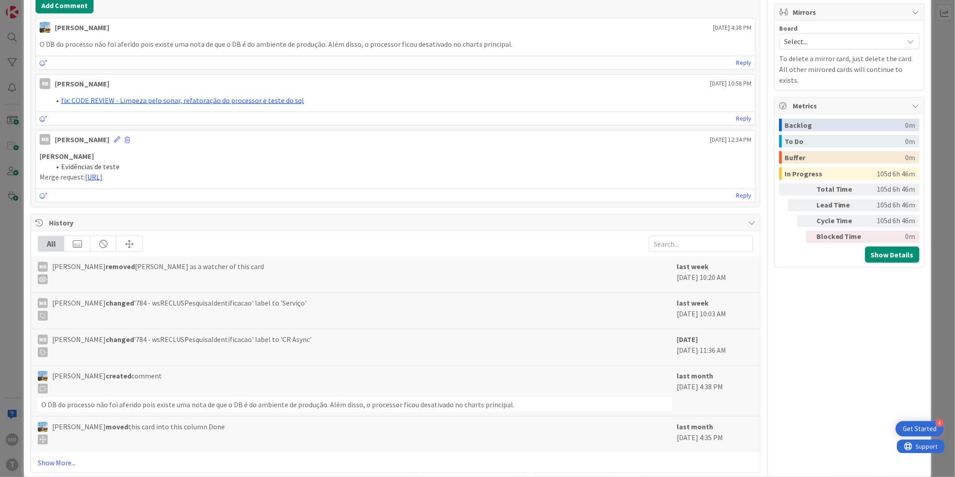
scroll to position [550, 0]
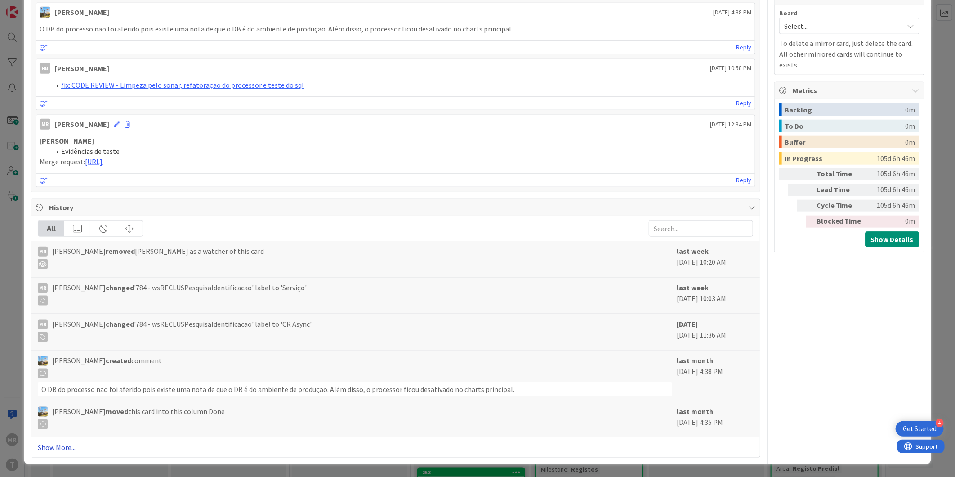
click at [44, 448] on link "Show More..." at bounding box center [395, 447] width 715 height 11
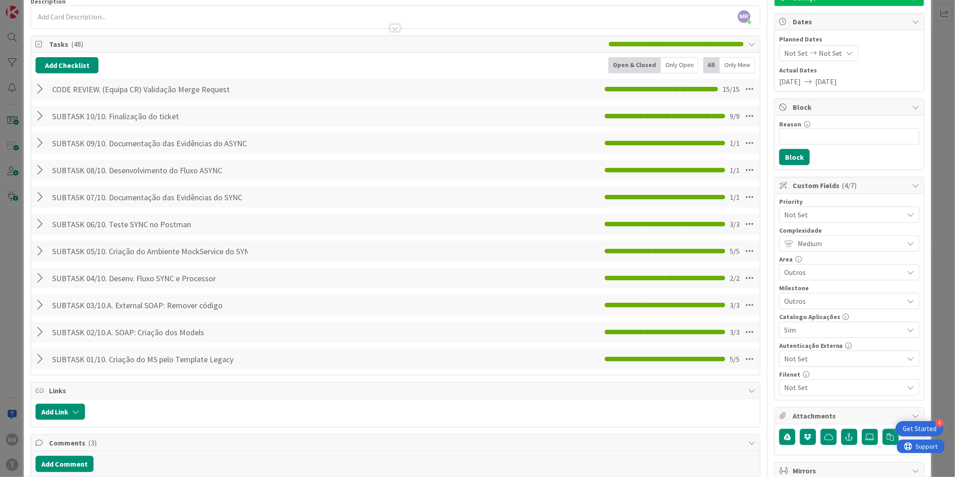
scroll to position [0, 0]
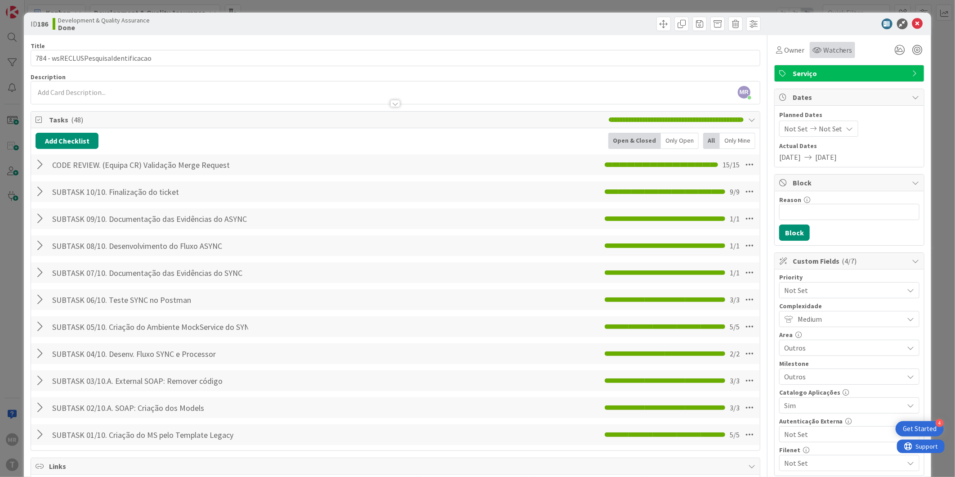
click at [827, 55] on div "Watchers" at bounding box center [832, 50] width 45 height 16
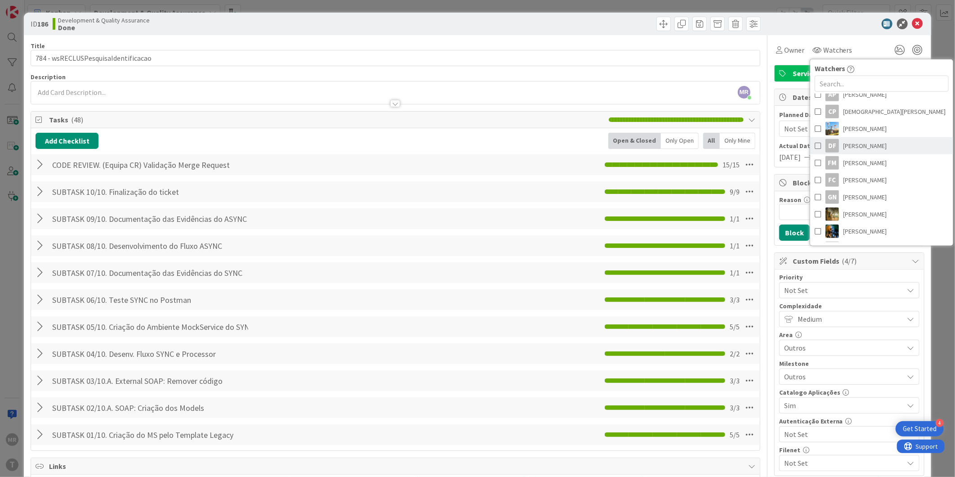
scroll to position [100, 0]
click at [852, 214] on span "[PERSON_NAME]" at bounding box center [866, 217] width 44 height 13
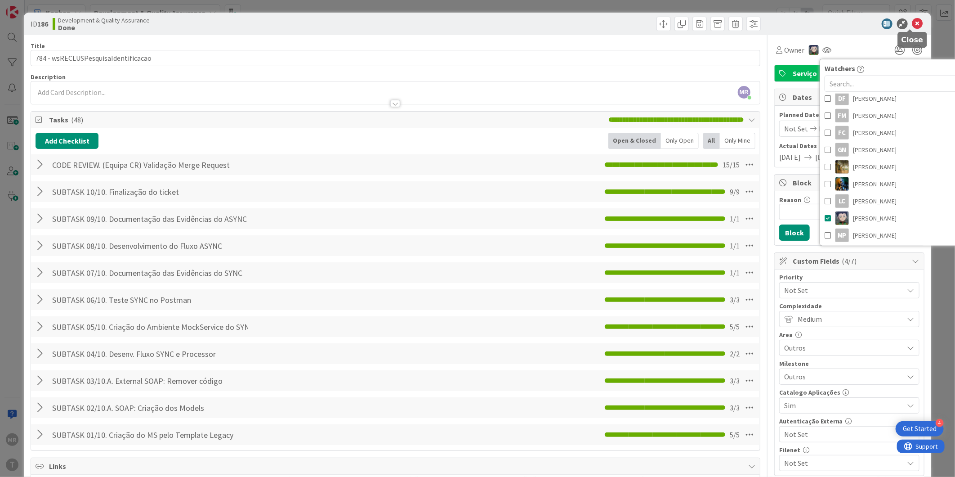
click at [912, 26] on icon at bounding box center [917, 23] width 11 height 11
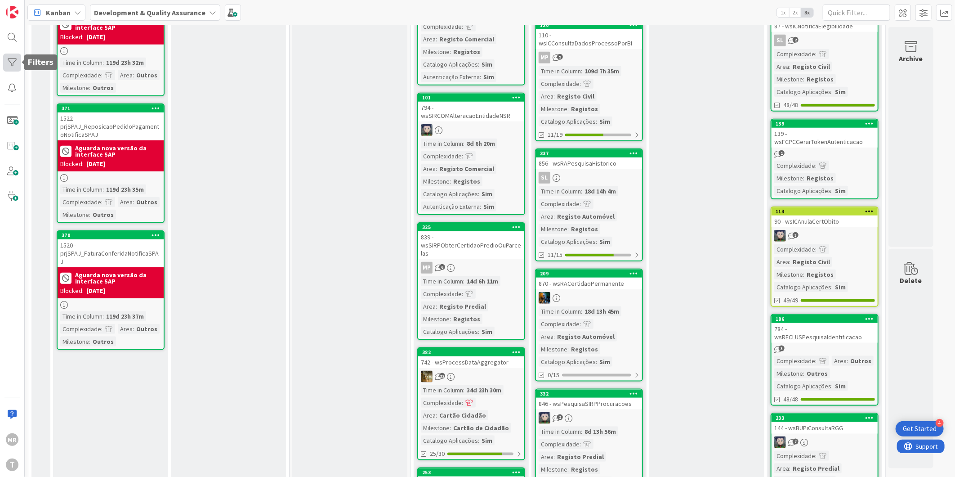
click at [11, 57] on div at bounding box center [12, 63] width 18 height 18
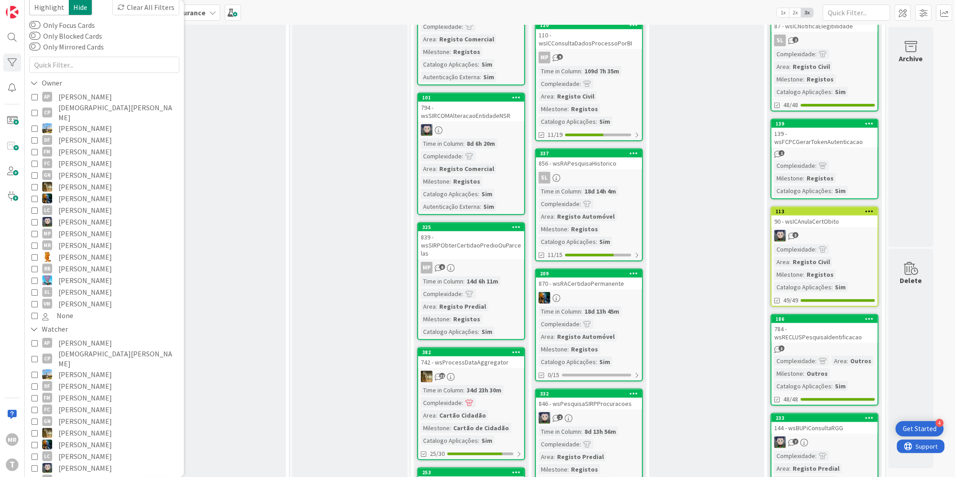
scroll to position [50, 0]
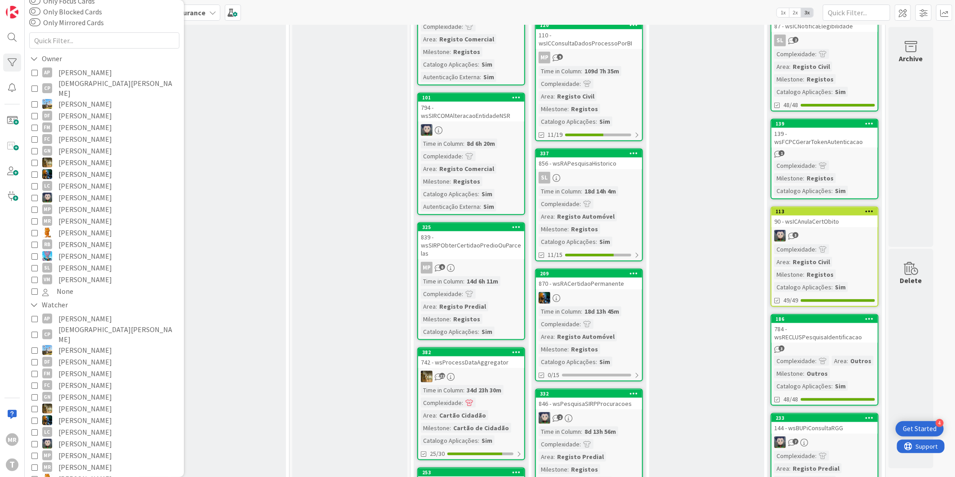
click at [80, 438] on span "[PERSON_NAME]" at bounding box center [85, 444] width 54 height 12
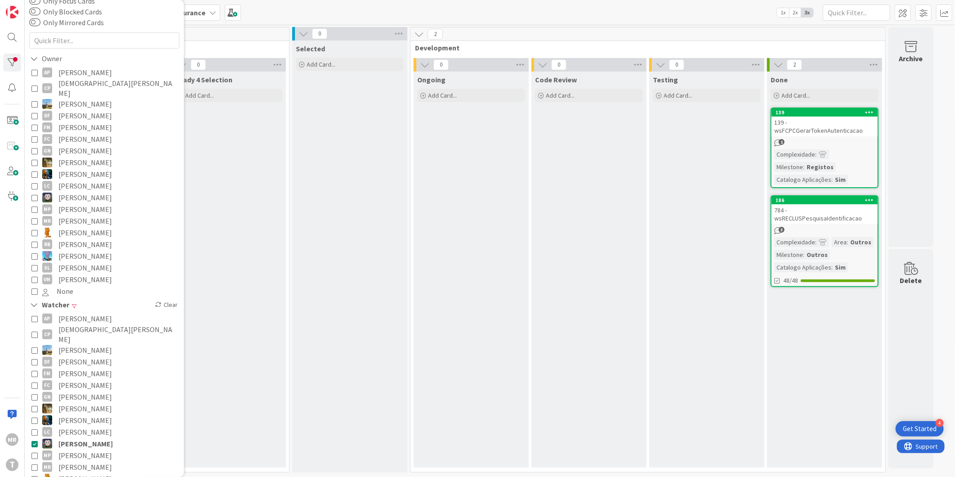
scroll to position [0, 0]
click at [843, 116] on div "139 - wsFCPCGerarTokenAutenticacao" at bounding box center [825, 126] width 106 height 20
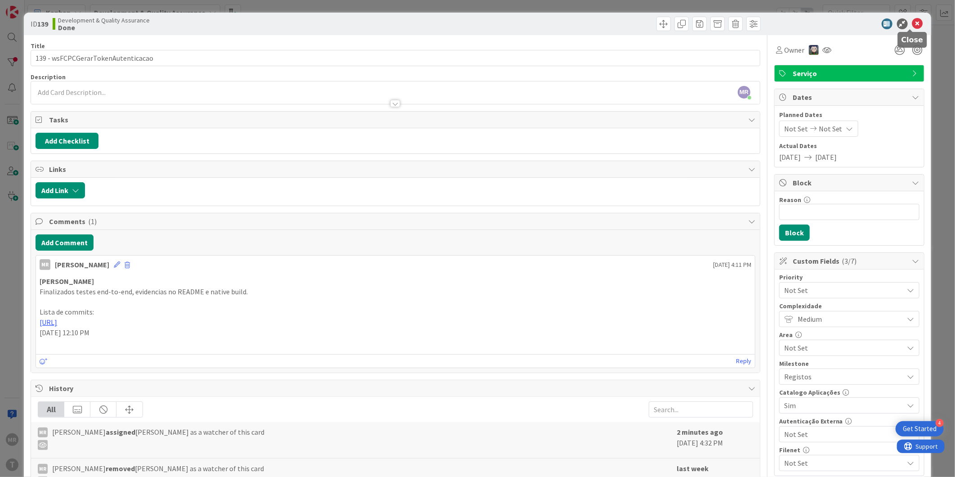
click at [913, 23] on icon at bounding box center [917, 23] width 11 height 11
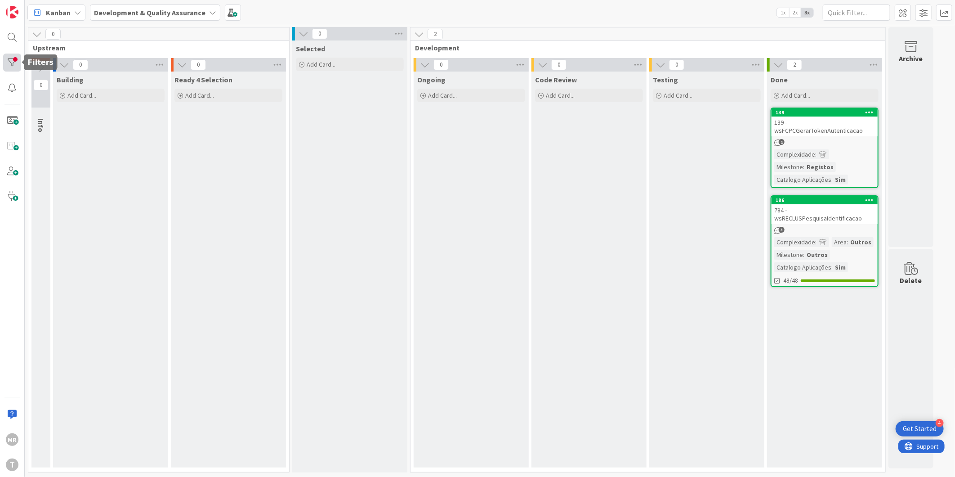
click at [13, 59] on div at bounding box center [12, 63] width 18 height 18
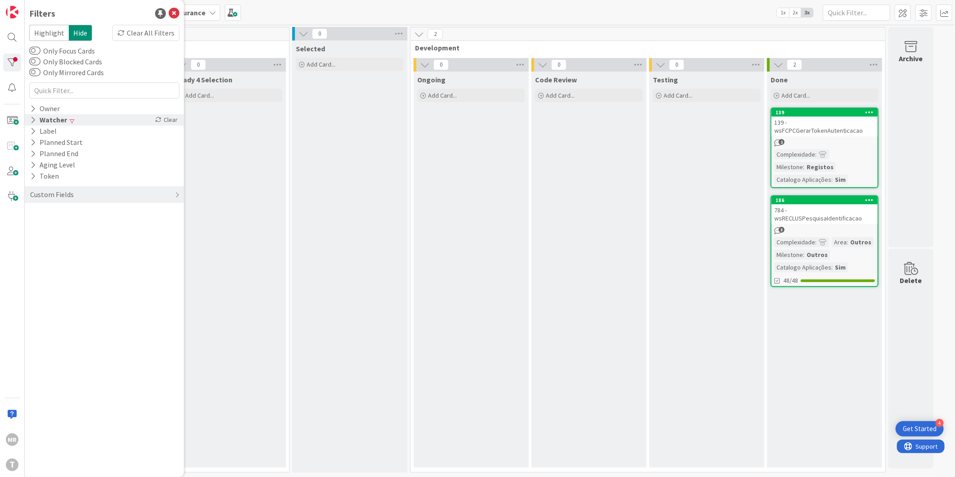
click at [43, 124] on div "Watcher" at bounding box center [48, 119] width 39 height 11
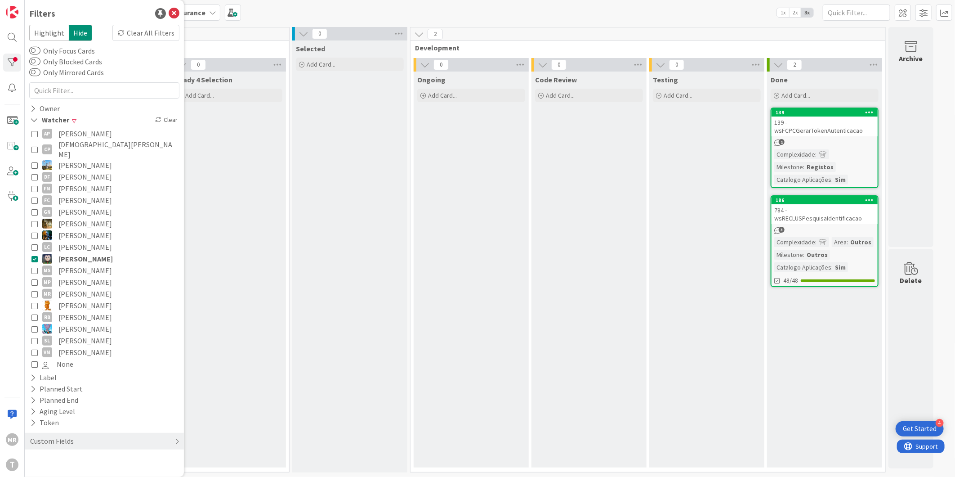
click at [91, 253] on span "[PERSON_NAME]" at bounding box center [85, 259] width 54 height 12
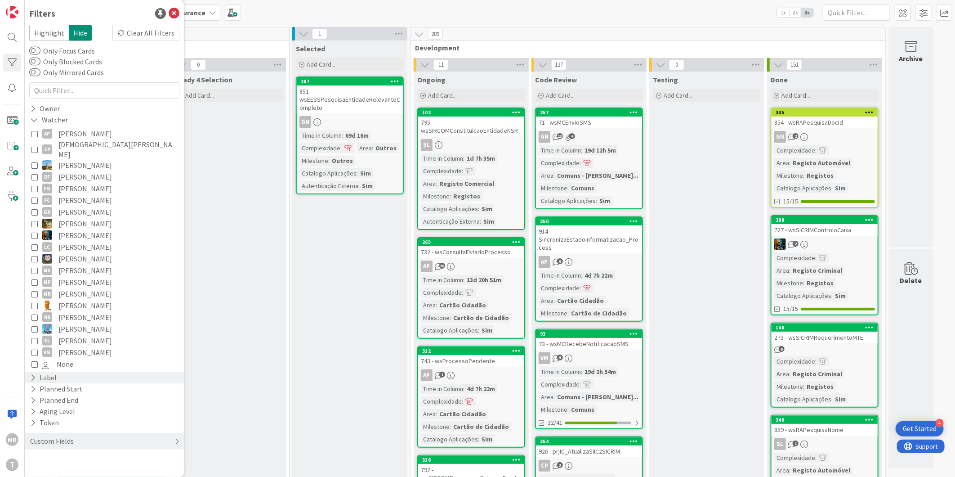
click at [54, 372] on div "Label" at bounding box center [43, 377] width 28 height 11
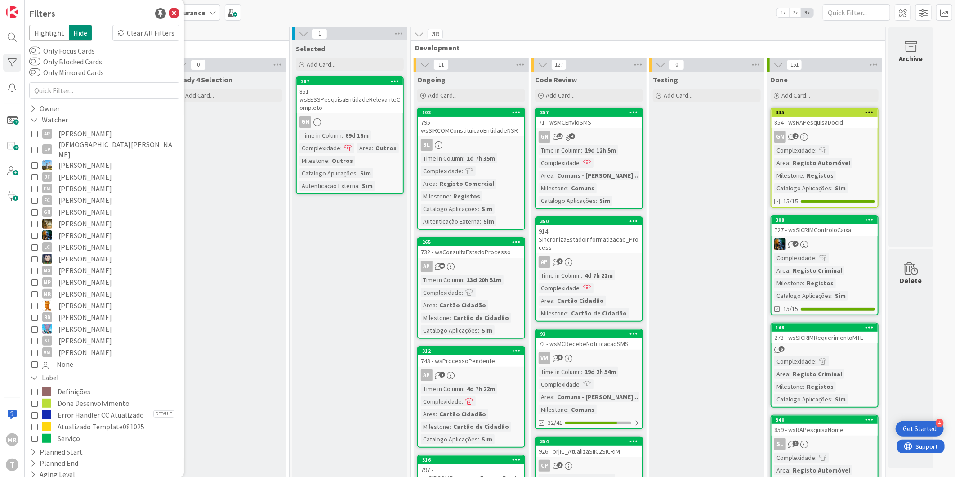
click at [91, 397] on span "Done Desenvolvimento" at bounding box center [94, 403] width 72 height 12
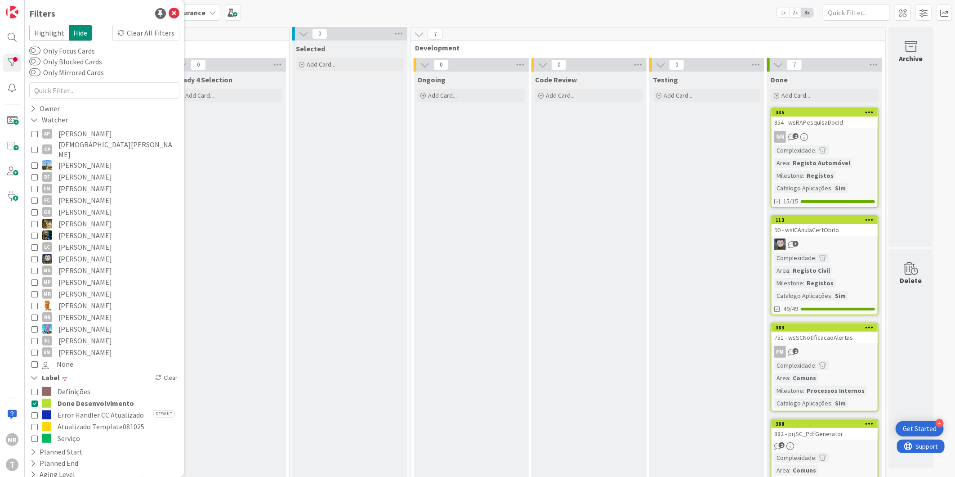
click at [123, 397] on span "Done Desenvolvimento" at bounding box center [96, 403] width 76 height 12
